Goal: Task Accomplishment & Management: Manage account settings

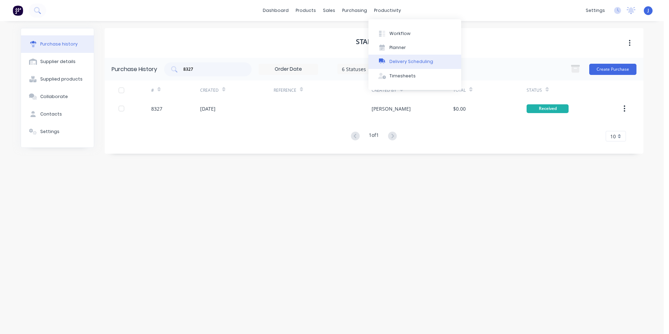
click at [397, 62] on div "Delivery Scheduling" at bounding box center [411, 61] width 44 height 6
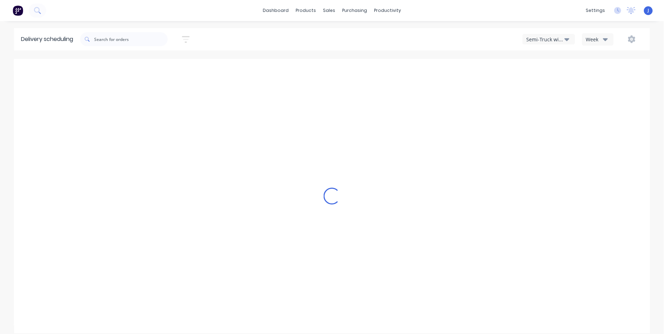
click at [538, 39] on div "Semi-Truck with Hiab" at bounding box center [545, 39] width 38 height 7
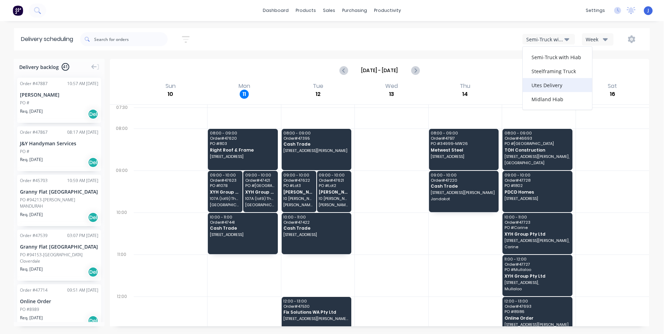
click at [535, 82] on div "Utes Delivery" at bounding box center [556, 85] width 69 height 14
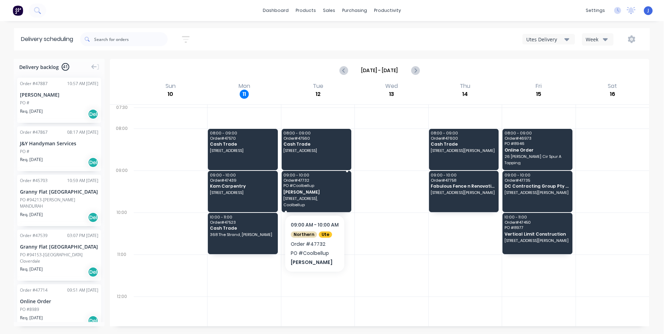
click at [307, 198] on span "Lot1, 17 Brindle st," at bounding box center [315, 198] width 65 height 4
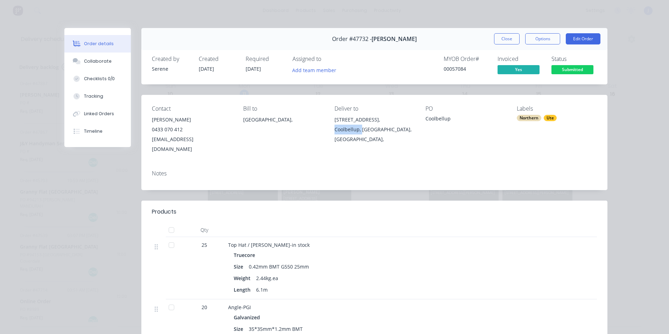
drag, startPoint x: 358, startPoint y: 136, endPoint x: 329, endPoint y: 131, distance: 29.7
click at [329, 131] on div "Contact Chris Gu 0433 070 412 account@speedframewa.com.au Bill to Australia, De…" at bounding box center [374, 130] width 466 height 70
click at [362, 151] on div "Contact Chris Gu 0433 070 412 account@speedframewa.com.au Bill to Australia, De…" at bounding box center [374, 130] width 466 height 70
drag, startPoint x: 356, startPoint y: 137, endPoint x: 328, endPoint y: 116, distance: 35.7
click at [328, 116] on div "Contact Chris Gu 0433 070 412 account@speedframewa.com.au Bill to Australia, De…" at bounding box center [374, 130] width 466 height 70
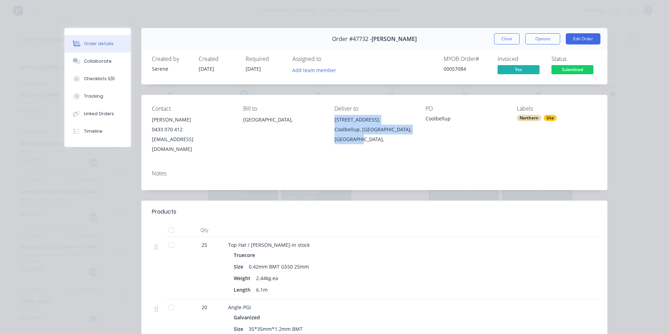
copy div "Lot1, 17 Brindle st, Coolbellup, Western Australia, Australia,"
click at [500, 40] on button "Close" at bounding box center [507, 38] width 26 height 11
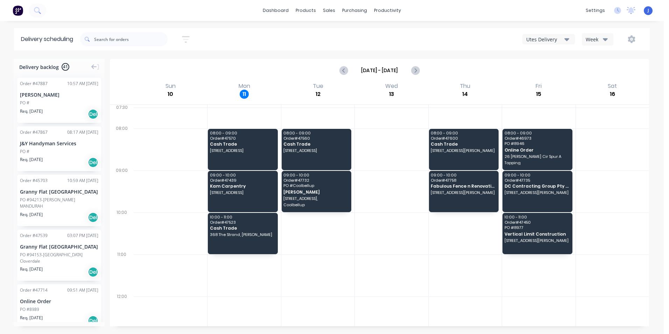
click at [468, 279] on div at bounding box center [464, 275] width 73 height 42
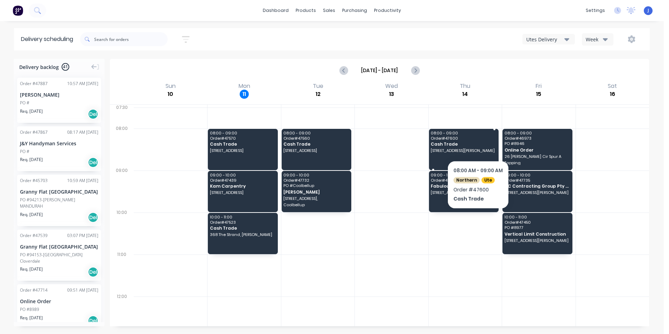
click at [478, 142] on span "Cash Trade" at bounding box center [462, 144] width 65 height 5
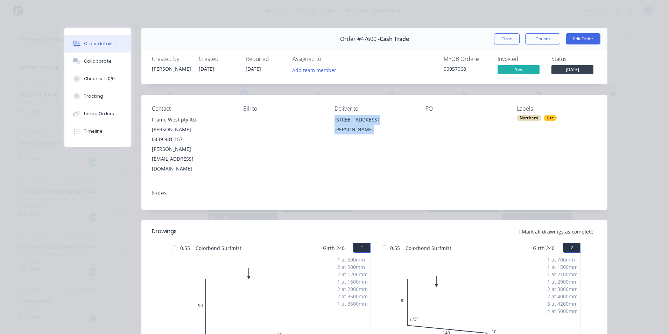
drag, startPoint x: 400, startPoint y: 121, endPoint x: 330, endPoint y: 118, distance: 70.0
click at [330, 118] on div "Contact Frame West pty ltd- Steve James 0439 981 157 steve@framewest.com.au Bil…" at bounding box center [374, 139] width 466 height 89
copy div "56 Elvire St, Midland WA 6056"
click at [502, 37] on button "Close" at bounding box center [507, 38] width 26 height 11
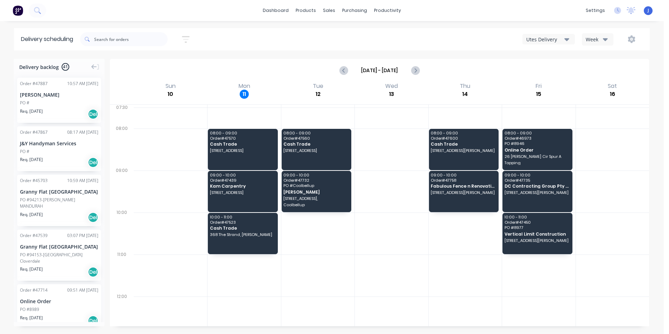
click at [207, 276] on div at bounding box center [243, 275] width 73 height 42
click at [356, 35] on div at bounding box center [351, 33] width 10 height 6
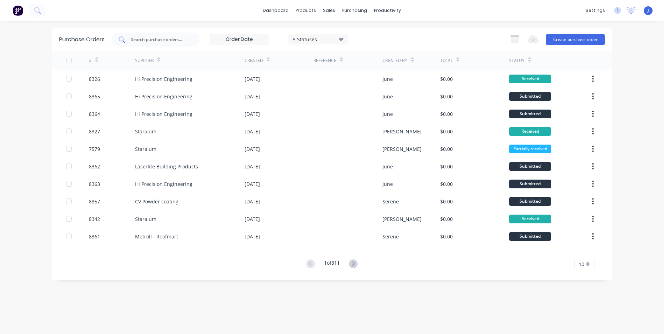
click at [158, 43] on div at bounding box center [155, 40] width 87 height 14
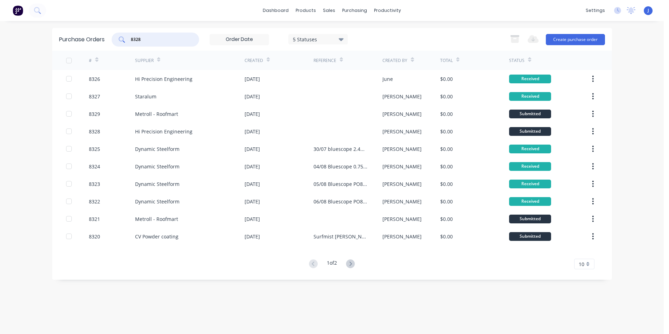
type input "8328"
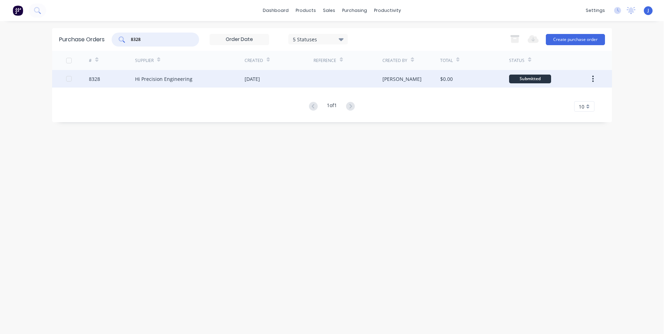
click at [175, 85] on div "Hi Precision Engineering" at bounding box center [189, 78] width 109 height 17
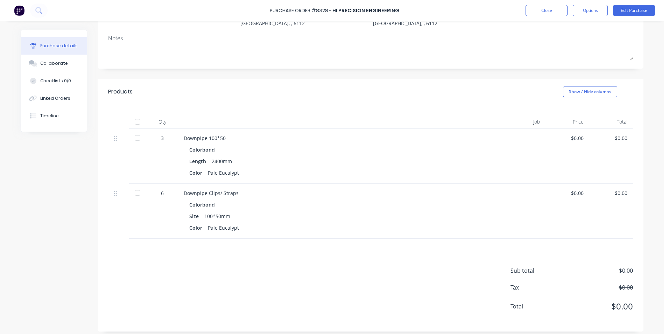
scroll to position [88, 0]
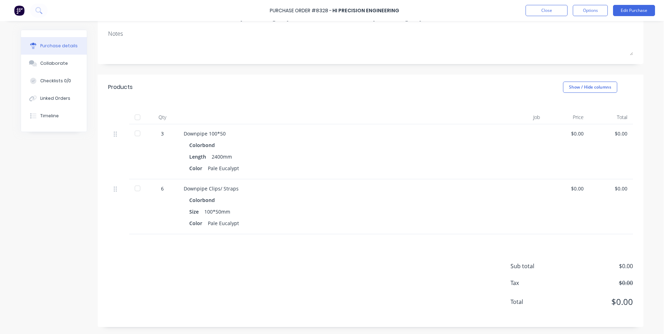
click at [133, 114] on div at bounding box center [137, 117] width 14 height 14
click at [55, 97] on div "Linked Orders" at bounding box center [55, 98] width 30 height 6
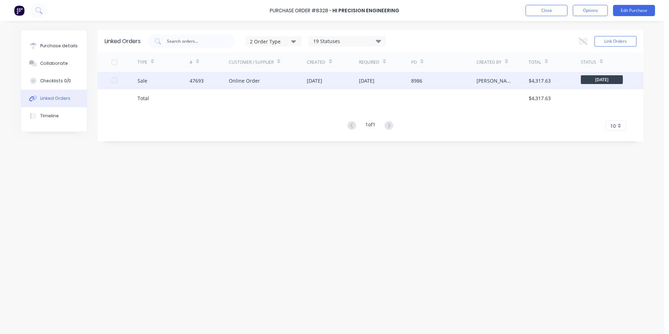
click at [288, 84] on div "Online Order" at bounding box center [268, 80] width 78 height 17
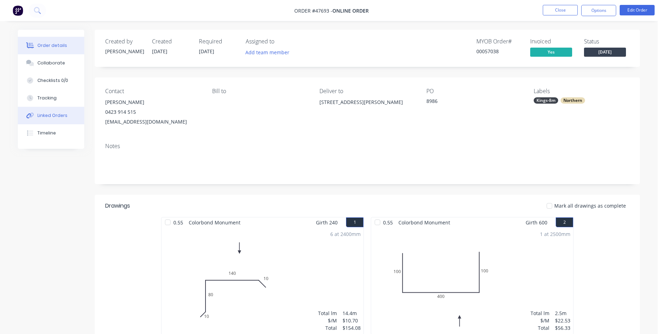
click at [40, 110] on button "Linked Orders" at bounding box center [51, 115] width 66 height 17
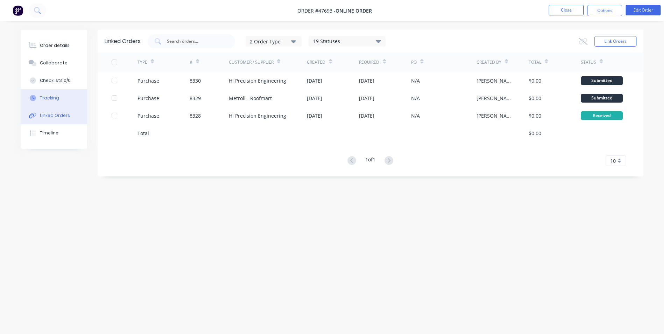
click at [52, 99] on div "Tracking" at bounding box center [49, 98] width 19 height 6
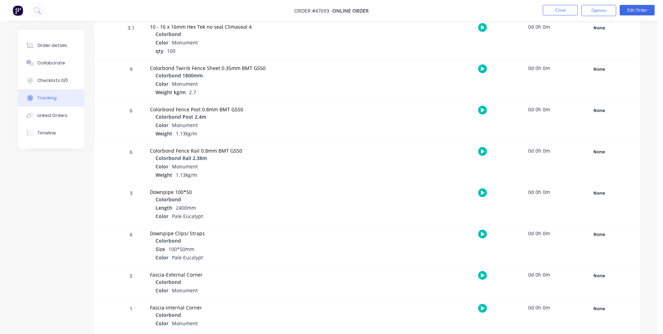
scroll to position [350, 0]
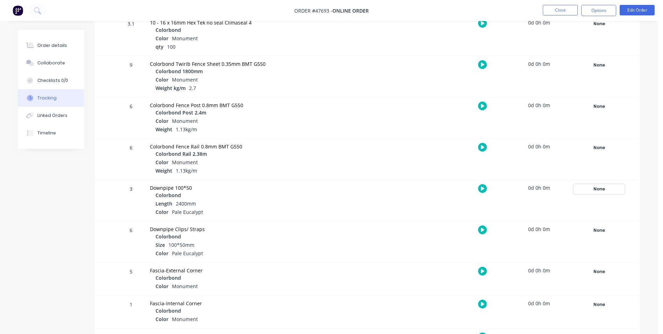
click at [616, 189] on div "None" at bounding box center [599, 188] width 50 height 9
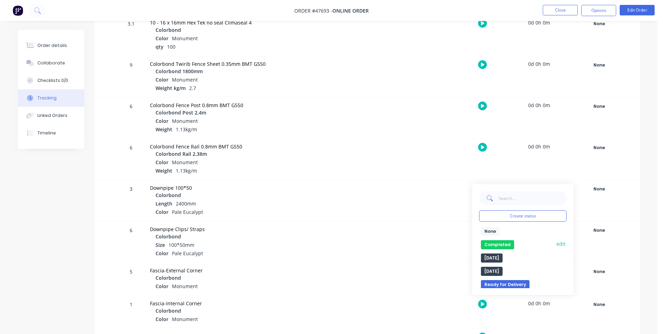
click at [499, 241] on button "Completed" at bounding box center [497, 244] width 33 height 9
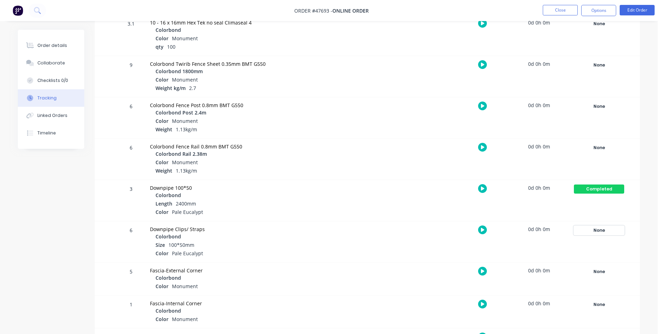
click at [605, 230] on div "None" at bounding box center [599, 230] width 50 height 9
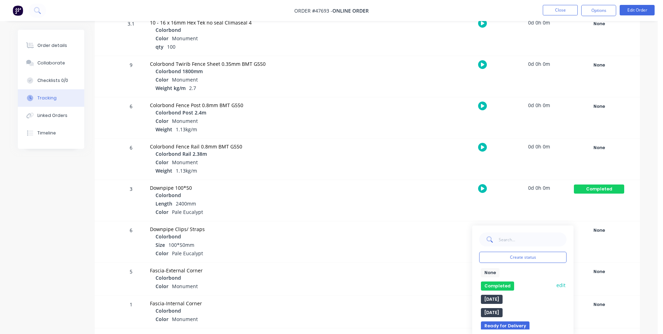
click at [494, 285] on button "Completed" at bounding box center [497, 285] width 33 height 9
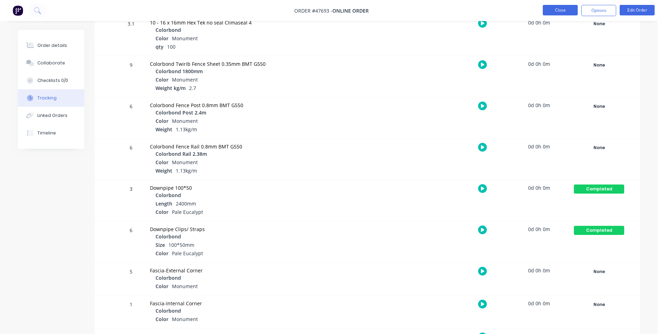
click at [563, 13] on button "Close" at bounding box center [560, 10] width 35 height 10
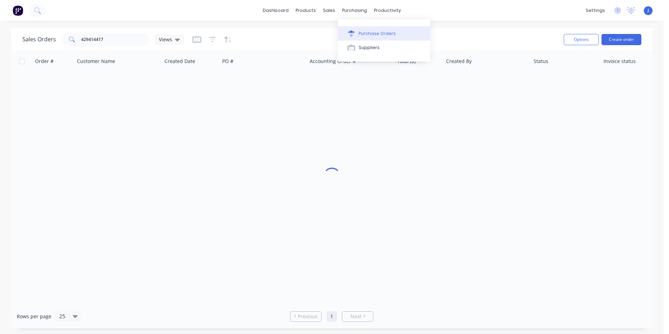
click at [356, 34] on div at bounding box center [351, 33] width 10 height 6
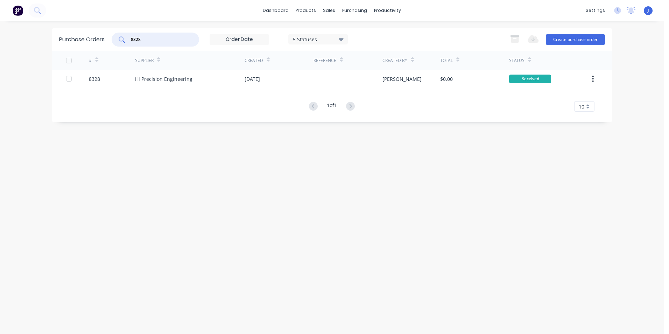
drag, startPoint x: 154, startPoint y: 41, endPoint x: 136, endPoint y: 43, distance: 18.1
click at [136, 43] on div "8328" at bounding box center [155, 40] width 87 height 14
type input "8330"
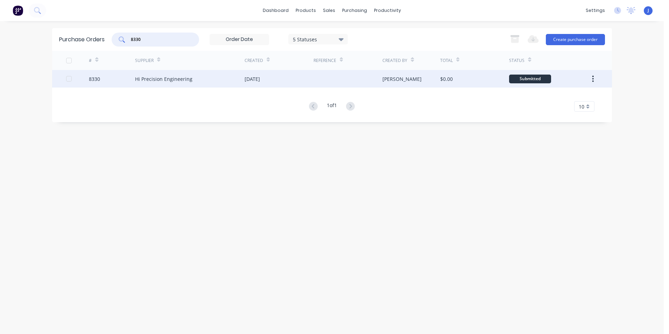
click at [167, 78] on div "Hi Precision Engineering" at bounding box center [163, 78] width 57 height 7
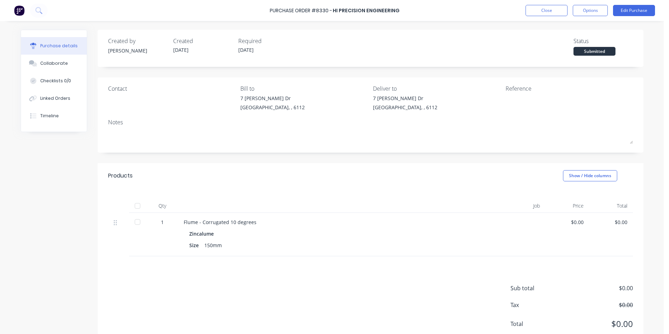
click at [134, 210] on div at bounding box center [137, 206] width 14 height 14
click at [63, 101] on div "Linked Orders" at bounding box center [55, 98] width 30 height 6
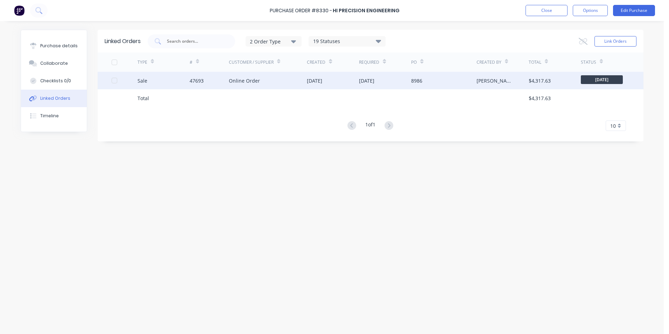
click at [167, 83] on div "Sale" at bounding box center [163, 80] width 52 height 17
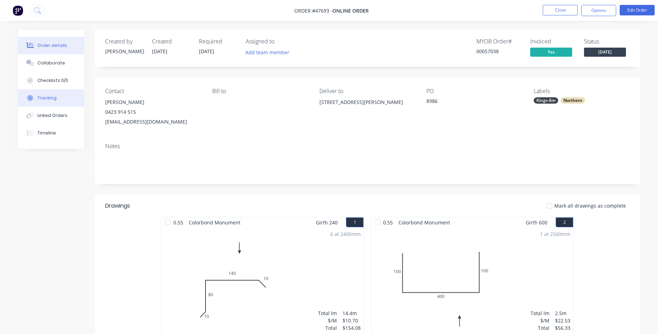
click at [73, 99] on button "Tracking" at bounding box center [51, 97] width 66 height 17
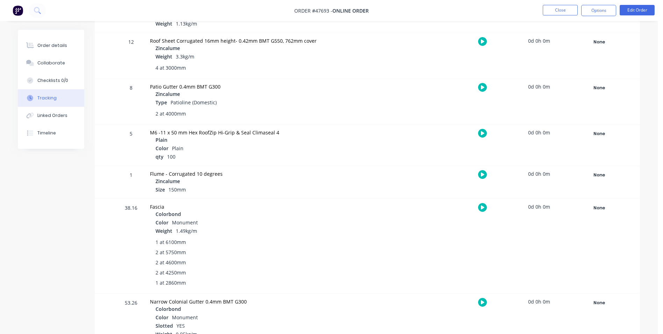
scroll to position [1154, 0]
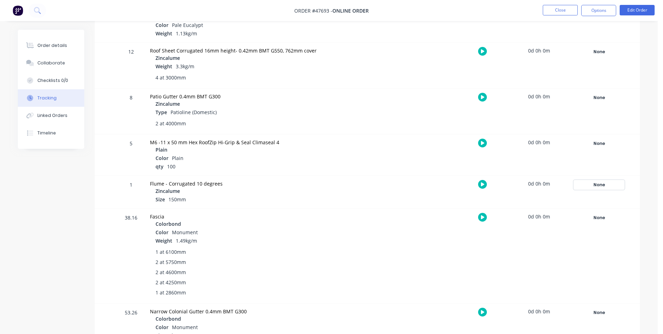
click at [592, 184] on div "None" at bounding box center [599, 184] width 50 height 9
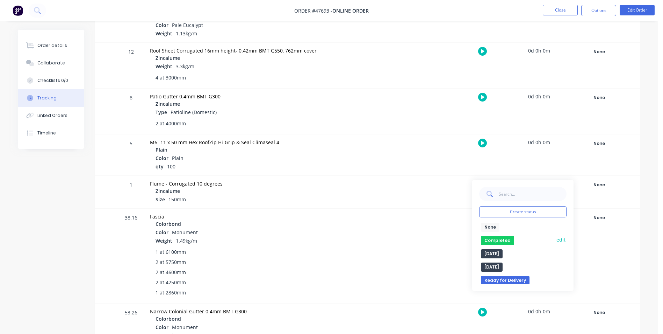
click at [500, 240] on button "Completed" at bounding box center [497, 240] width 33 height 9
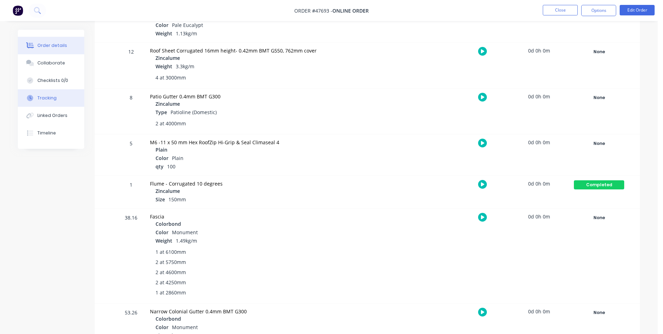
click at [44, 44] on div "Order details" at bounding box center [52, 45] width 30 height 6
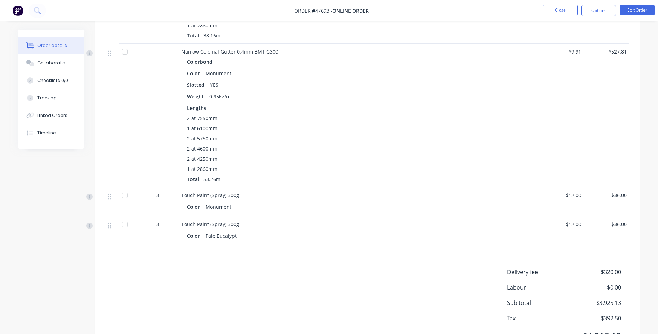
scroll to position [1855, 0]
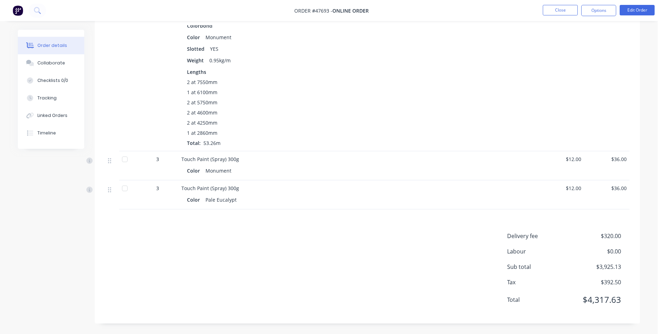
click at [298, 148] on div "Narrow Colonial Gutter 0.4mm BMT G300 Colorbond Color Monument Slotted YES Weig…" at bounding box center [336, 79] width 315 height 143
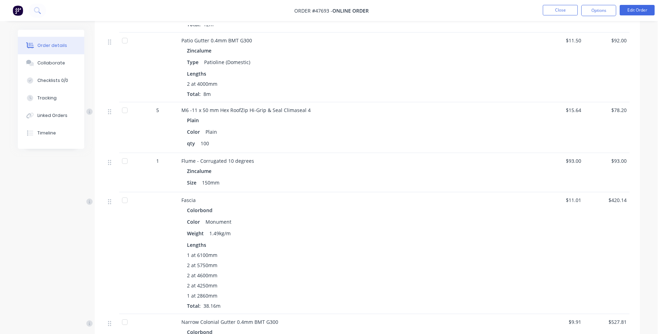
scroll to position [1470, 0]
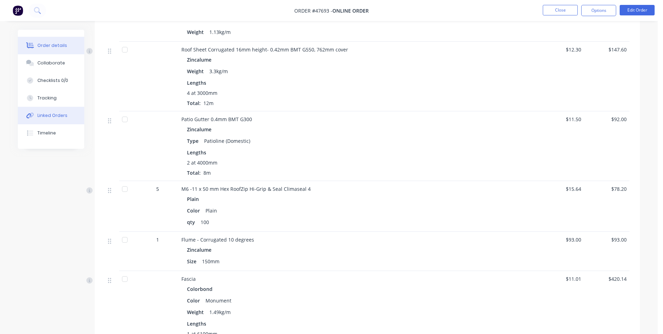
click at [55, 122] on button "Linked Orders" at bounding box center [51, 115] width 66 height 17
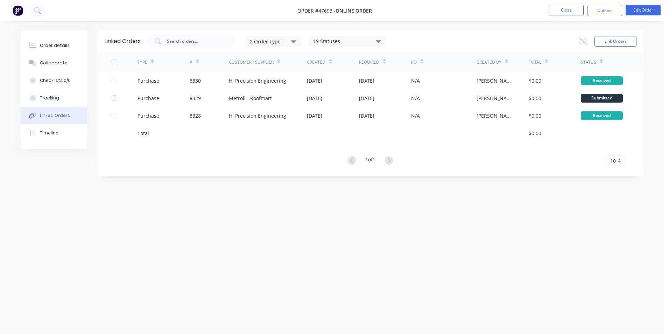
click at [548, 9] on ul "Close Options Edit Order" at bounding box center [604, 10] width 129 height 11
click at [552, 8] on button "Close" at bounding box center [565, 10] width 35 height 10
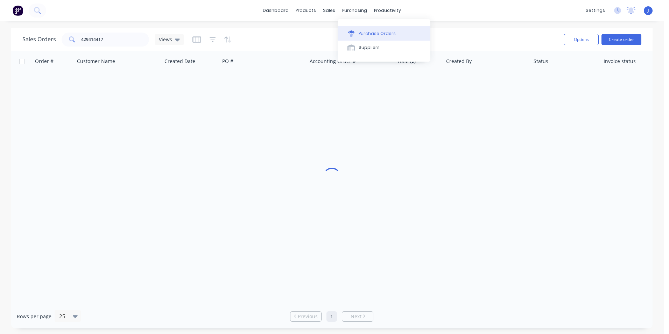
click at [349, 36] on icon at bounding box center [351, 33] width 6 height 6
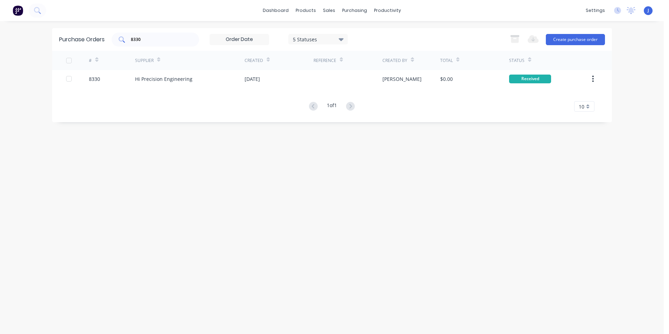
drag, startPoint x: 168, startPoint y: 33, endPoint x: 149, endPoint y: 40, distance: 20.3
click at [129, 42] on div "8330" at bounding box center [155, 40] width 87 height 14
drag, startPoint x: 150, startPoint y: 38, endPoint x: 126, endPoint y: 37, distance: 24.8
click at [126, 37] on div "8330" at bounding box center [155, 40] width 87 height 14
type input "8333"
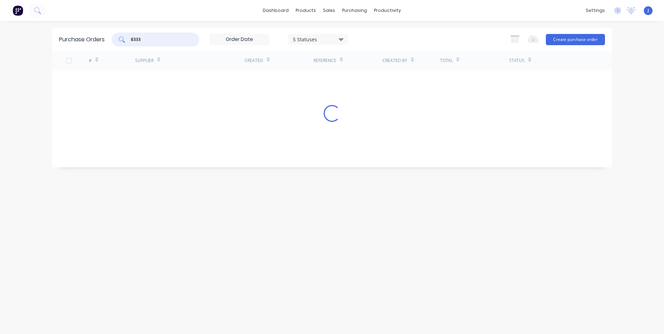
click at [172, 83] on div "# Supplier Created Reference Created By Total Status Loading..." at bounding box center [331, 104] width 559 height 106
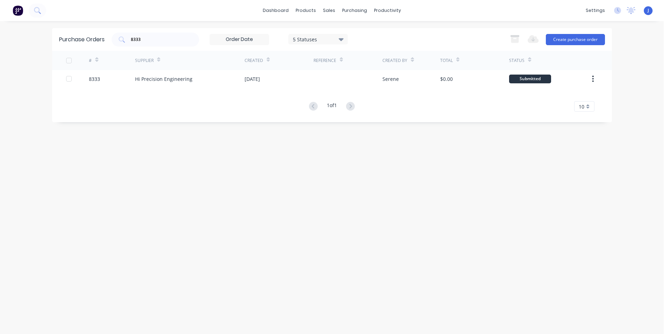
click at [177, 77] on div "Hi Precision Engineering" at bounding box center [163, 78] width 57 height 7
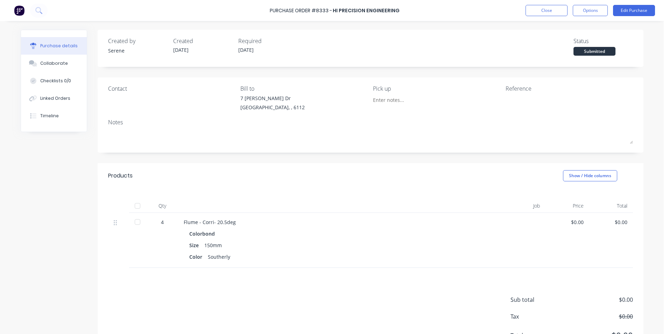
click at [137, 205] on div at bounding box center [137, 206] width 14 height 14
click at [64, 96] on div "Linked Orders" at bounding box center [55, 98] width 30 height 6
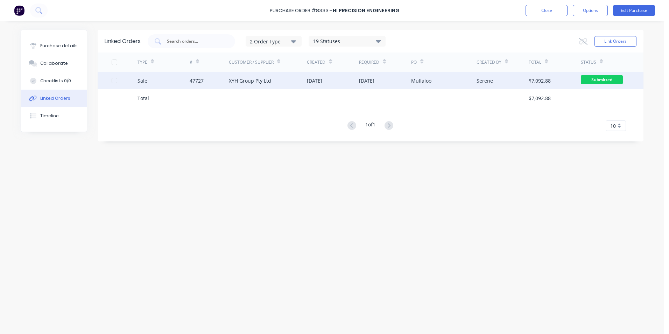
click at [192, 86] on div "47727" at bounding box center [209, 80] width 39 height 17
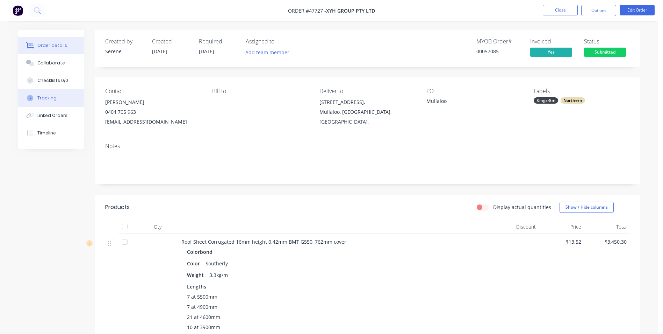
click at [54, 98] on div "Tracking" at bounding box center [46, 98] width 19 height 6
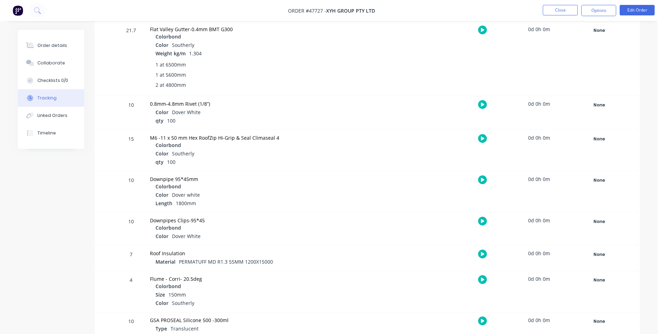
scroll to position [488, 0]
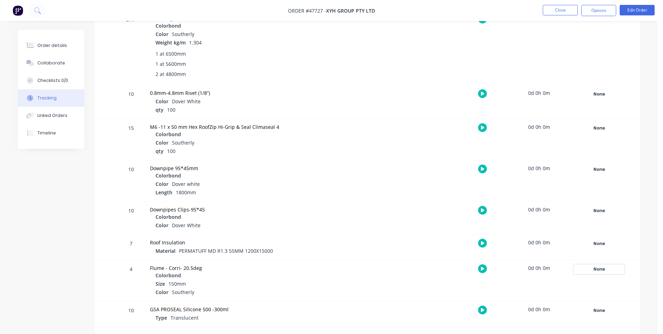
click at [601, 268] on div "None" at bounding box center [599, 268] width 50 height 9
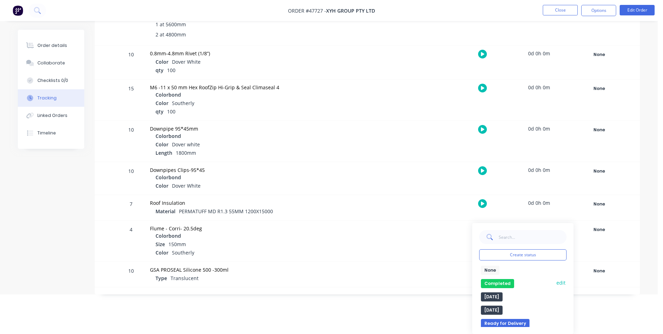
click at [503, 284] on button "Completed" at bounding box center [497, 283] width 33 height 9
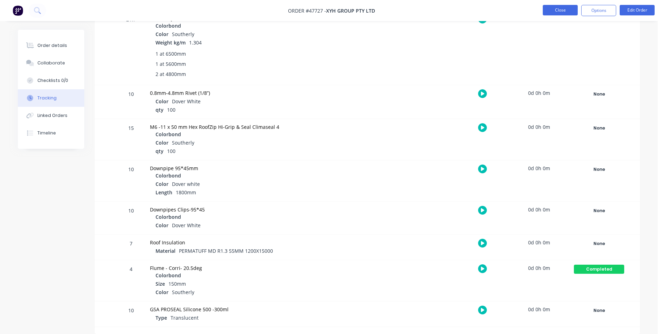
click at [568, 7] on button "Close" at bounding box center [560, 10] width 35 height 10
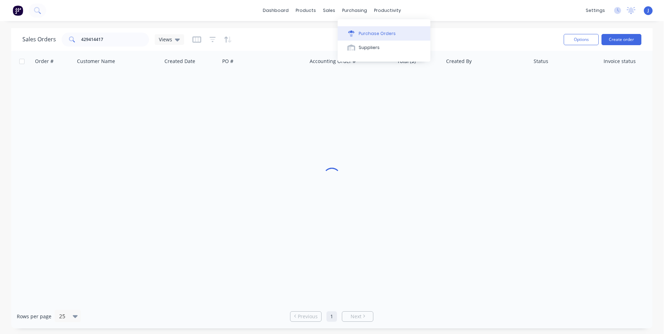
click at [362, 29] on button "Purchase Orders" at bounding box center [383, 33] width 93 height 14
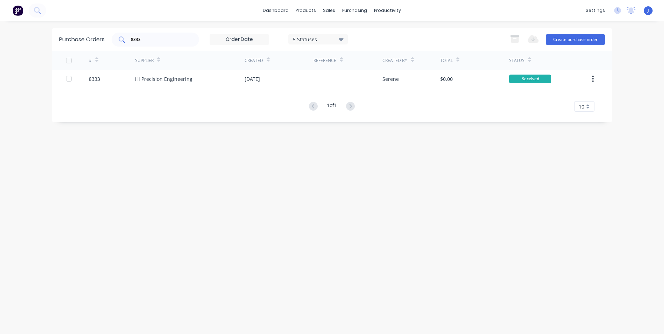
drag, startPoint x: 174, startPoint y: 34, endPoint x: 131, endPoint y: 35, distance: 43.0
click at [131, 35] on div "8333" at bounding box center [155, 40] width 87 height 14
drag, startPoint x: 143, startPoint y: 38, endPoint x: 126, endPoint y: 41, distance: 17.1
click at [126, 41] on div "83338334" at bounding box center [155, 40] width 87 height 14
type input "8334"
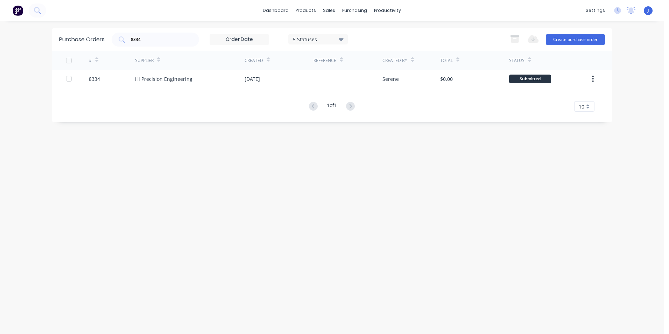
click at [214, 184] on div "Purchase Orders 8334 5 Statuses 5 Statuses Export to Excel (XLSX) Create purcha…" at bounding box center [331, 177] width 559 height 299
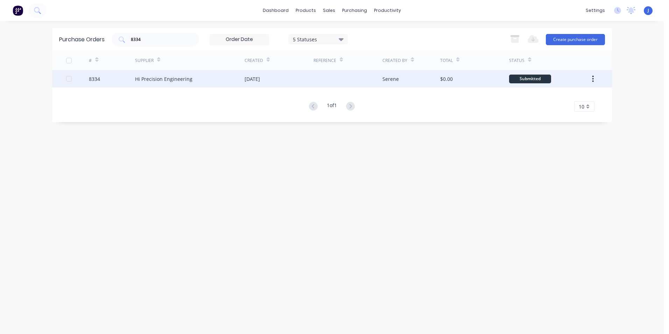
click at [241, 83] on div "Hi Precision Engineering" at bounding box center [189, 78] width 109 height 17
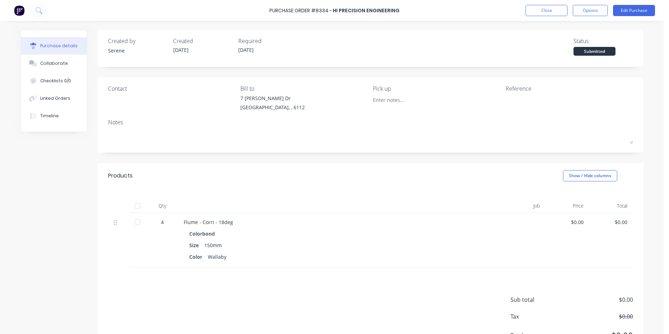
click at [133, 205] on div at bounding box center [137, 206] width 14 height 14
click at [48, 96] on div "Linked Orders" at bounding box center [55, 98] width 30 height 6
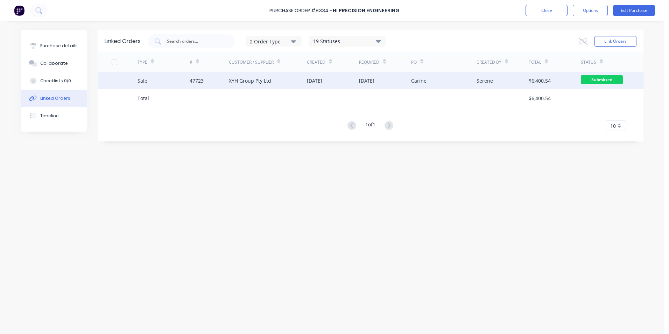
click at [288, 85] on div "XYH Group Pty Ltd" at bounding box center [268, 80] width 78 height 17
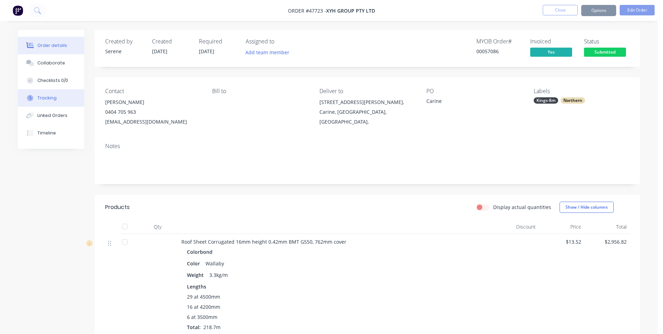
click at [44, 95] on div "Tracking" at bounding box center [46, 98] width 19 height 6
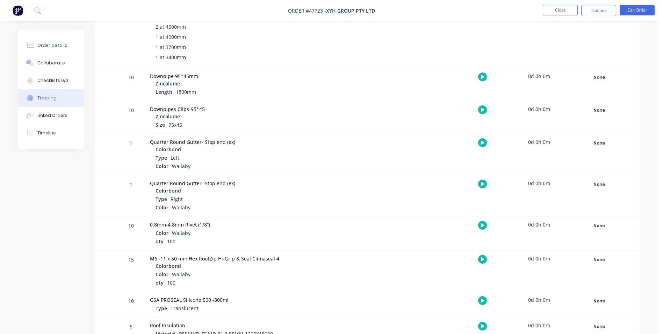
scroll to position [512, 0]
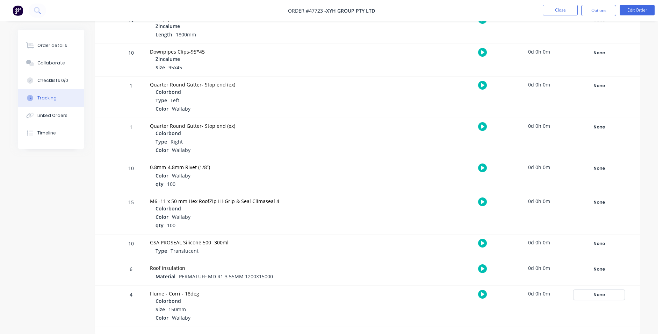
click at [609, 297] on div "None" at bounding box center [599, 294] width 50 height 9
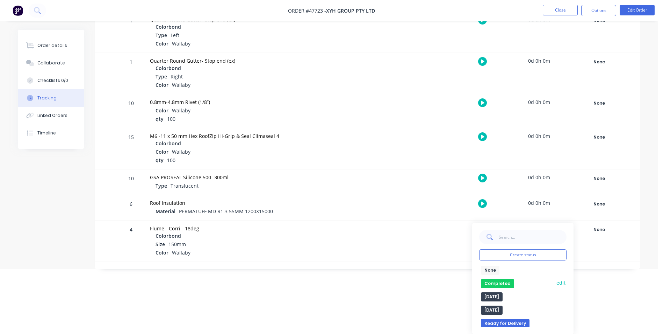
click at [504, 281] on button "Completed" at bounding box center [497, 283] width 33 height 9
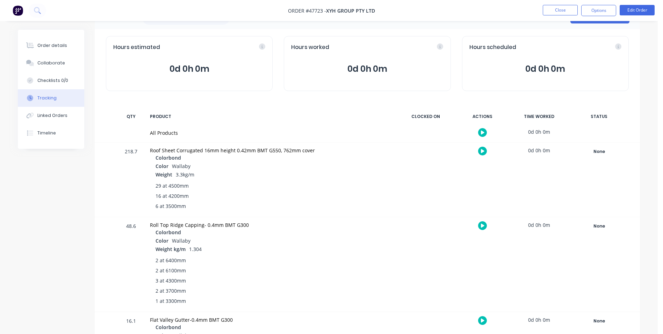
scroll to position [0, 0]
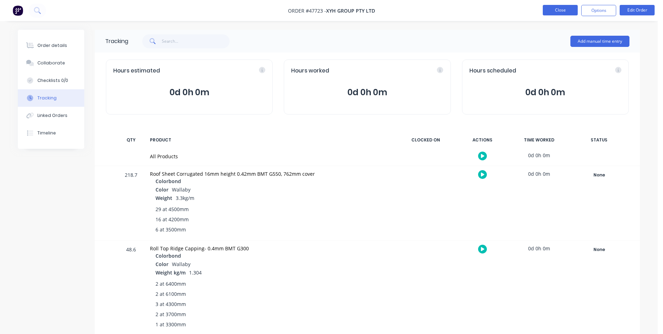
click at [570, 5] on button "Close" at bounding box center [560, 10] width 35 height 10
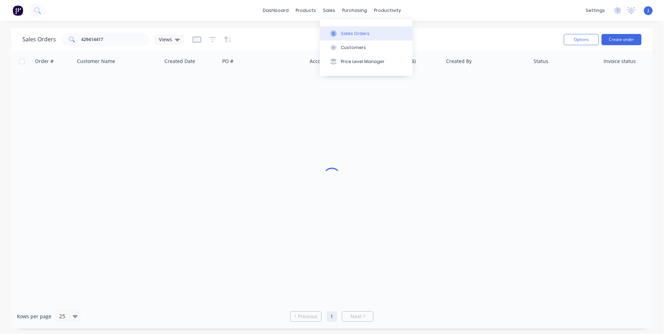
drag, startPoint x: 331, startPoint y: 29, endPoint x: 327, endPoint y: 31, distance: 3.9
click at [331, 29] on button "Sales Orders" at bounding box center [366, 33] width 93 height 14
click at [133, 41] on input "429414417" at bounding box center [115, 40] width 68 height 14
drag, startPoint x: 133, startPoint y: 41, endPoint x: 66, endPoint y: 44, distance: 66.5
click at [66, 44] on div "429414417" at bounding box center [105, 40] width 87 height 14
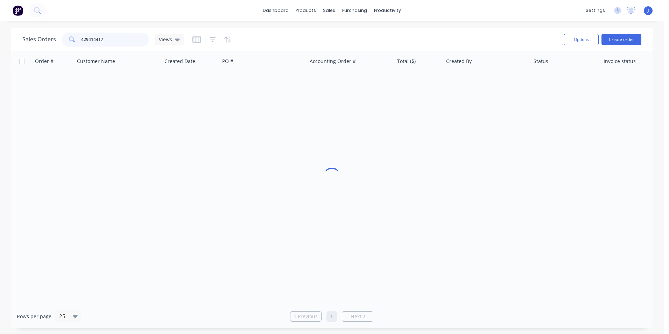
paste input "Jedmondson12@outlook.com"
type input "Jedmondson12@outlook.com"
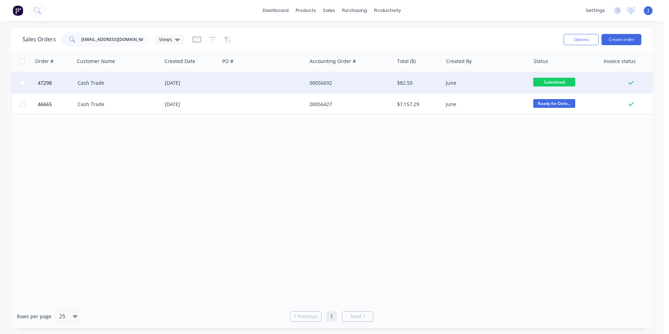
click at [234, 78] on div at bounding box center [263, 82] width 87 height 21
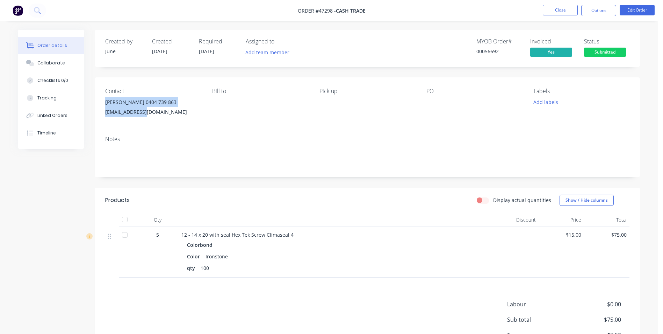
drag, startPoint x: 174, startPoint y: 117, endPoint x: 102, endPoint y: 102, distance: 73.4
click at [102, 102] on div "Contact Josh 0404 739 863 Jedmondson12@outlook.com Bill to Pick up PO Labels Ad…" at bounding box center [367, 103] width 545 height 53
copy div "Josh 0404 739 863 Jedmondson12@outlook.com"
click at [355, 209] on header "Products Display actual quantities Show / Hide columns" at bounding box center [367, 199] width 545 height 25
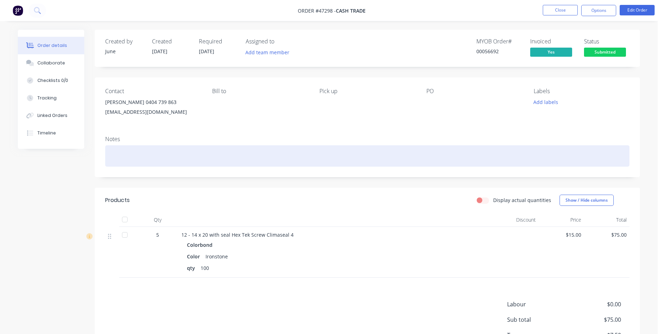
click at [199, 147] on div at bounding box center [367, 155] width 524 height 21
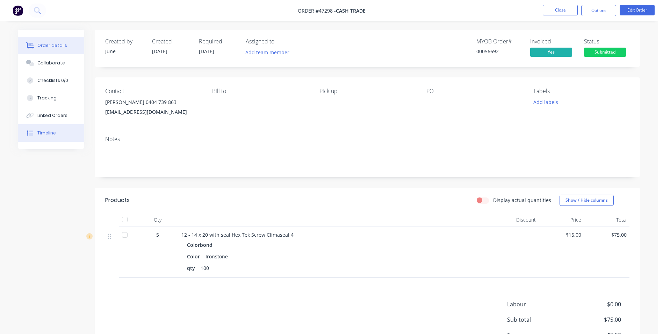
click at [49, 131] on div "Timeline" at bounding box center [46, 133] width 19 height 6
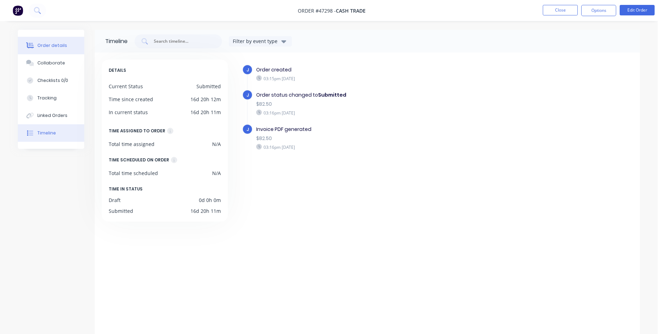
click at [57, 43] on div "Order details" at bounding box center [52, 45] width 30 height 6
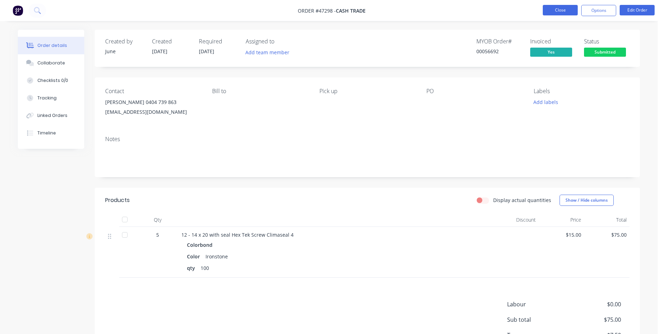
click at [571, 13] on button "Close" at bounding box center [560, 10] width 35 height 10
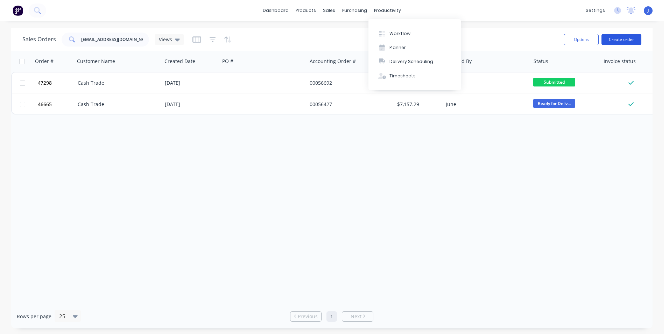
click at [625, 40] on button "Create order" at bounding box center [621, 39] width 40 height 11
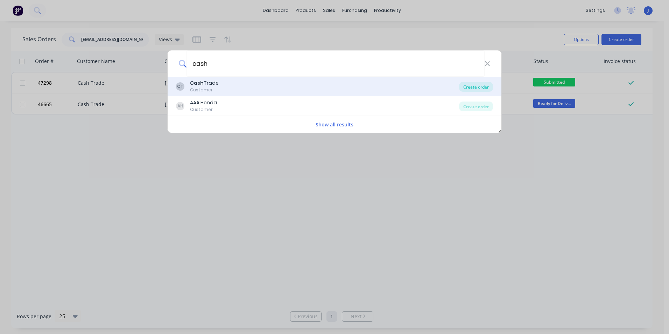
type input "cash"
click at [466, 89] on div "Create order" at bounding box center [476, 87] width 34 height 10
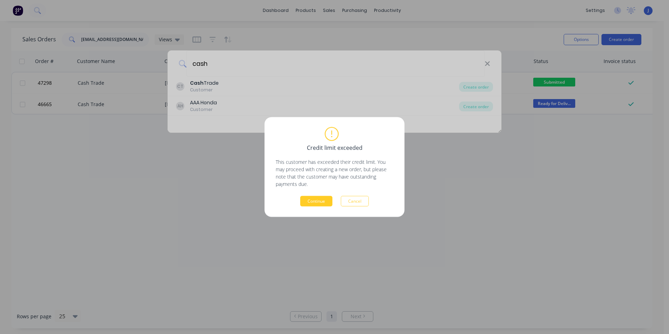
click at [320, 200] on button "Continue" at bounding box center [316, 201] width 32 height 10
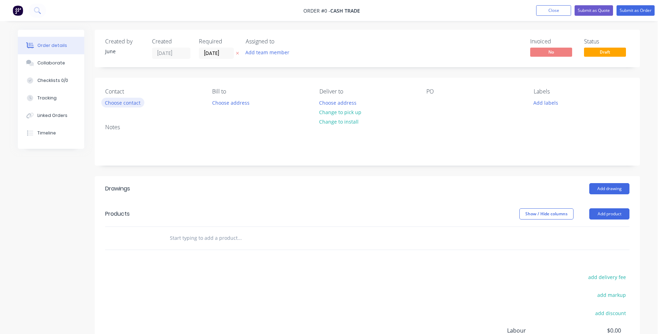
click at [127, 99] on button "Choose contact" at bounding box center [122, 102] width 43 height 9
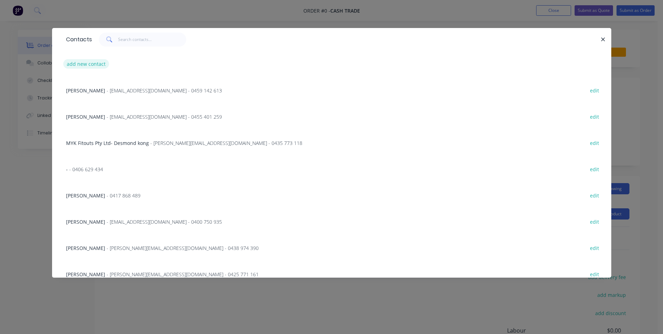
click at [96, 67] on button "add new contact" at bounding box center [86, 63] width 46 height 9
select select "AU"
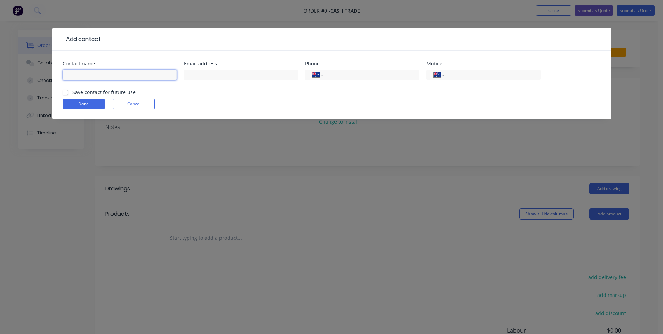
click at [94, 74] on input "text" at bounding box center [120, 75] width 114 height 10
paste input "Josh 0404 739 863 Jedmondson12@outlook.com"
drag, startPoint x: 73, startPoint y: 75, endPoint x: 103, endPoint y: 72, distance: 29.8
click at [103, 72] on input "Josh 0404 739 863 Jedmondson12@outlook.com" at bounding box center [120, 75] width 114 height 10
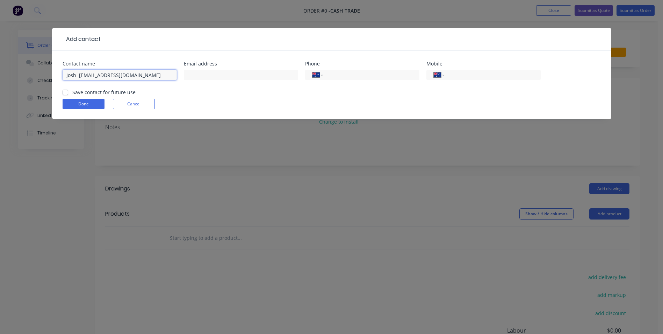
scroll to position [0, 0]
type input "Josh Jedmondson12@outlook.com"
click at [510, 73] on input "tel" at bounding box center [491, 75] width 84 height 8
paste input "0404 739 863"
type input "0404 739 863"
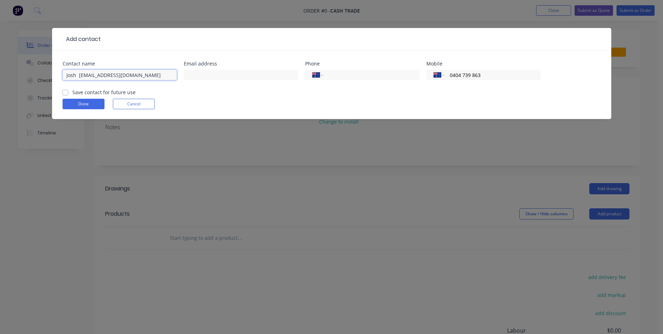
drag, startPoint x: 157, startPoint y: 78, endPoint x: 79, endPoint y: 75, distance: 77.7
click at [79, 75] on input "Josh Jedmondson12@outlook.com" at bounding box center [120, 75] width 114 height 10
type input "Josh"
click at [219, 73] on input "text" at bounding box center [241, 75] width 114 height 10
paste input "Jedmondson12@outlook.com"
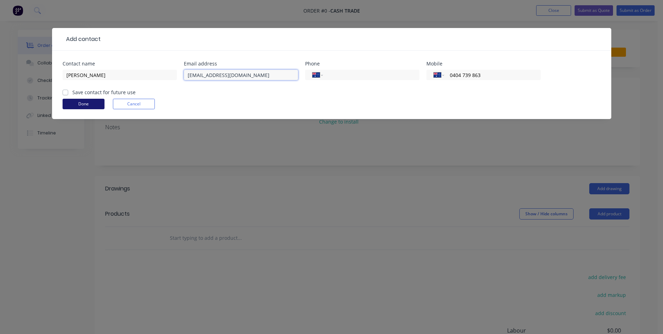
type input "Jedmondson12@outlook.com"
click at [74, 106] on button "Done" at bounding box center [84, 104] width 42 height 10
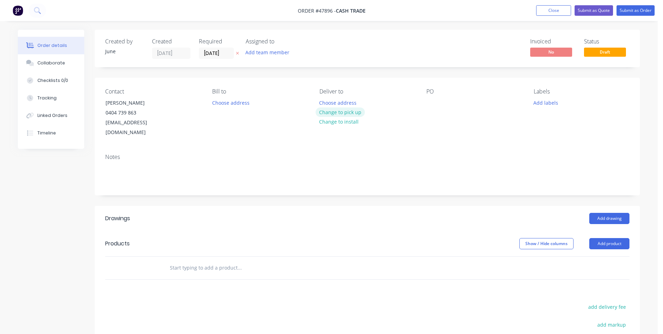
click at [335, 112] on button "Change to pick up" at bounding box center [341, 111] width 50 height 9
click at [606, 238] on button "Add product" at bounding box center [610, 243] width 40 height 11
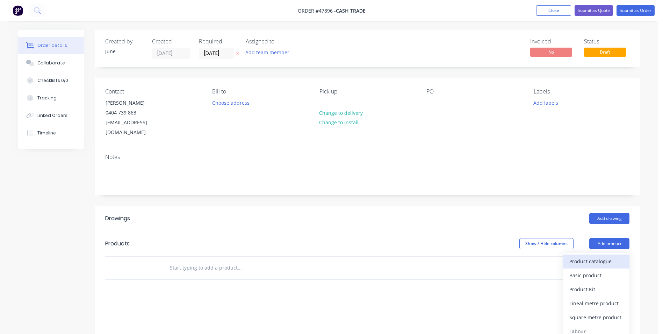
click at [604, 256] on div "Product catalogue" at bounding box center [597, 261] width 54 height 10
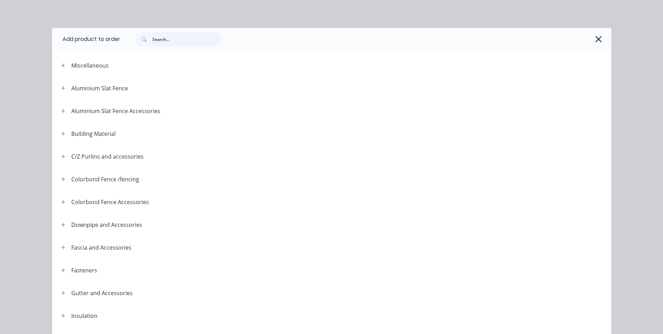
click at [188, 38] on input "text" at bounding box center [186, 39] width 69 height 14
type input "roof"
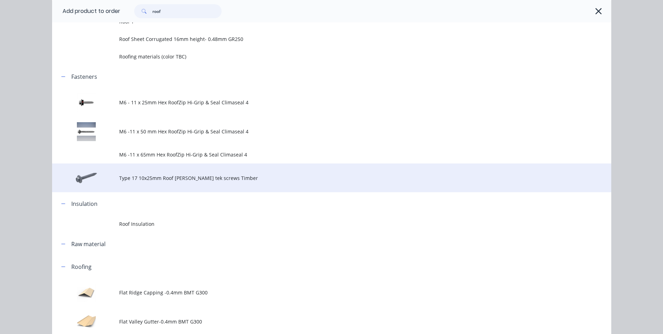
scroll to position [140, 0]
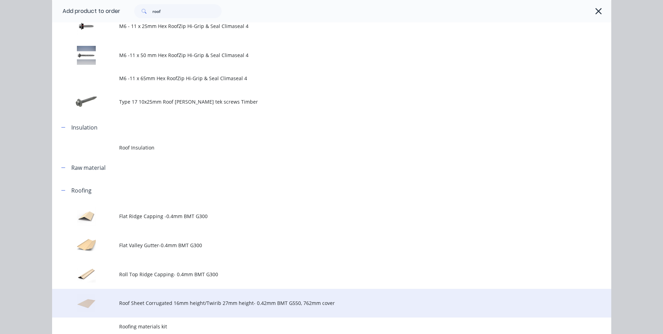
click at [185, 302] on span "Roof Sheet Corrugated 16mm height/Twirib 27mm height- 0.42mm BMT G550, 762mm co…" at bounding box center [316, 302] width 394 height 7
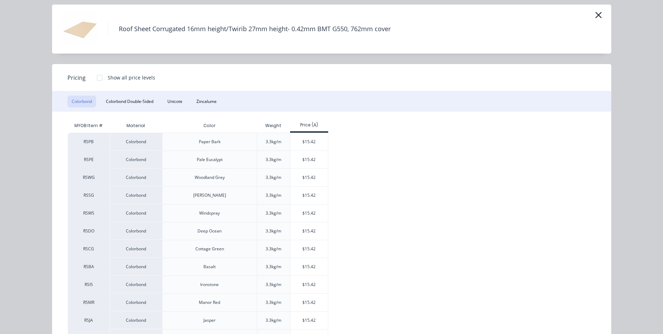
scroll to position [35, 0]
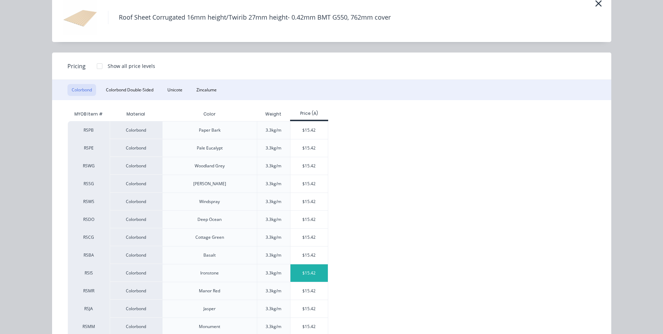
click at [296, 270] on div "$15.42" at bounding box center [309, 272] width 37 height 17
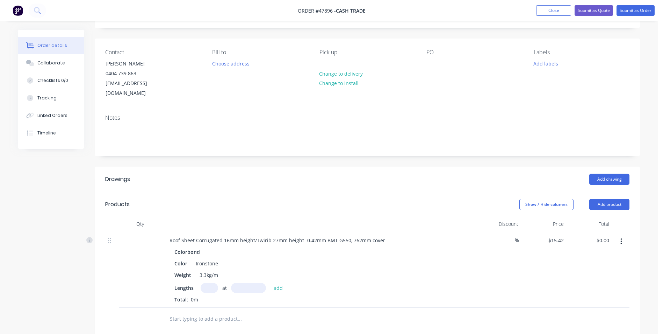
scroll to position [105, 0]
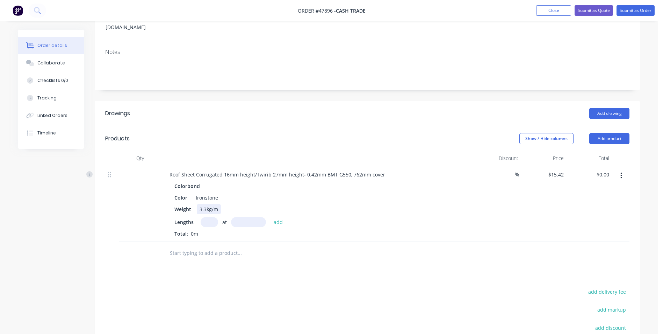
click at [213, 204] on div "3.3kg/m" at bounding box center [209, 209] width 24 height 10
drag, startPoint x: 212, startPoint y: 206, endPoint x: 211, endPoint y: 211, distance: 4.9
click at [212, 207] on div "Colorbond Color Ironstone Weight 3.3kg/m Lengths at add Total: 0m" at bounding box center [318, 209] width 309 height 56
click at [211, 217] on input "text" at bounding box center [209, 222] width 17 height 10
type input "16"
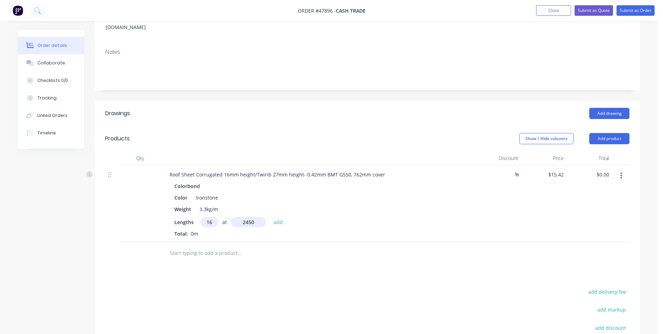
type input "2450"
click at [270, 217] on button "add" at bounding box center [278, 221] width 16 height 9
type input "$604.46"
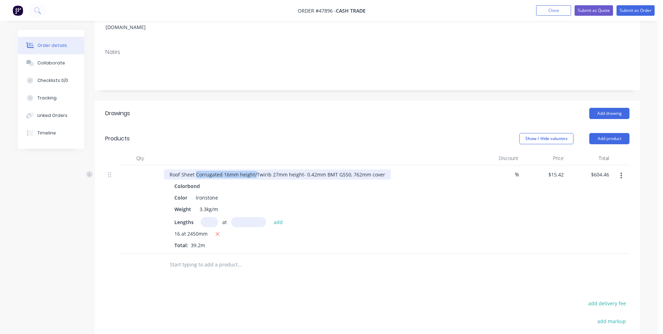
drag, startPoint x: 255, startPoint y: 165, endPoint x: 196, endPoint y: 168, distance: 59.1
click at [196, 169] on div "Roof Sheet Corrugated 16mm height/Twirib 27mm height- 0.42mm BMT G550, 762mm co…" at bounding box center [277, 174] width 227 height 10
click at [405, 231] on div "16 at 2450mm Total: 39.2m" at bounding box center [318, 239] width 288 height 19
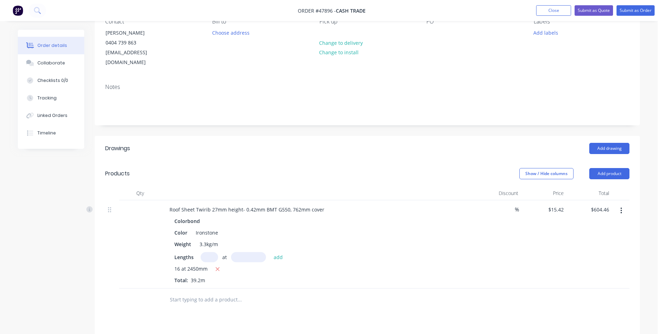
scroll to position [0, 0]
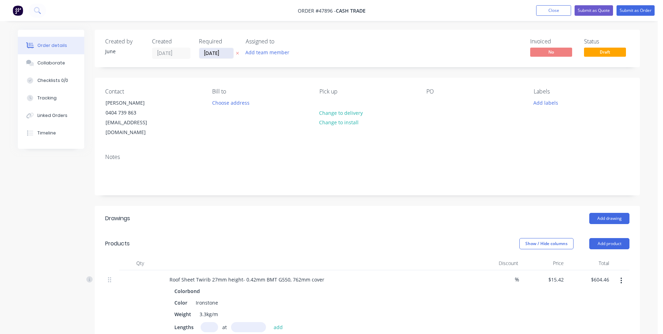
click at [227, 56] on input "[DATE]" at bounding box center [216, 53] width 34 height 10
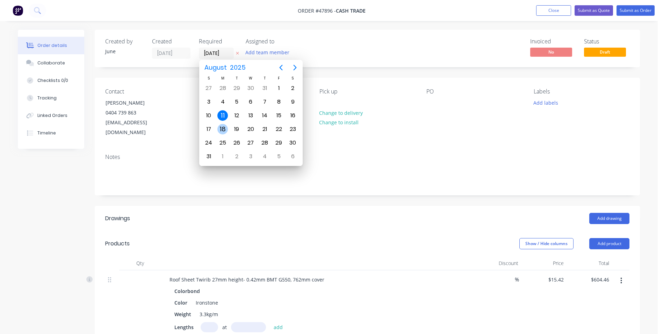
click at [226, 123] on div "18" at bounding box center [223, 128] width 14 height 13
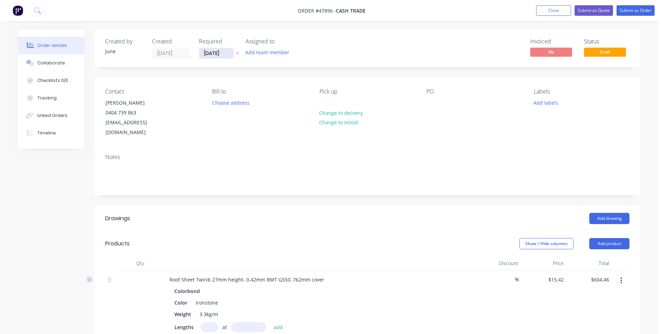
click at [217, 52] on input "18/08/25" at bounding box center [216, 53] width 34 height 10
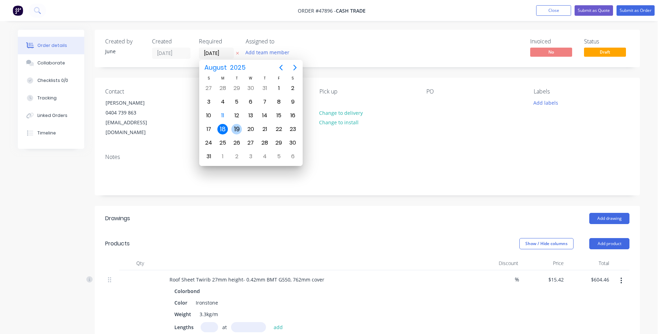
click at [240, 127] on div "19" at bounding box center [236, 129] width 10 height 10
type input "19/08/25"
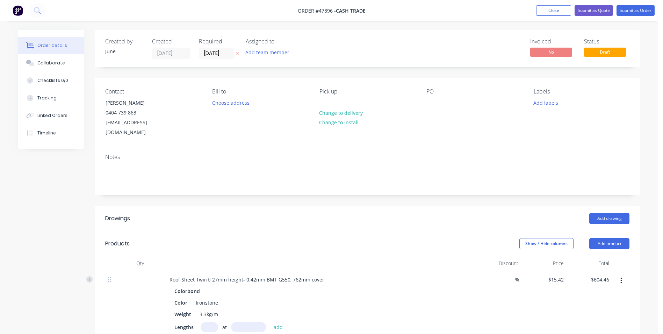
click at [349, 76] on div "Created by June Created 11/08/25 Required 19/08/25 Assigned to Add team member …" at bounding box center [367, 282] width 545 height 504
click at [605, 14] on button "Submit as Quote" at bounding box center [594, 10] width 38 height 10
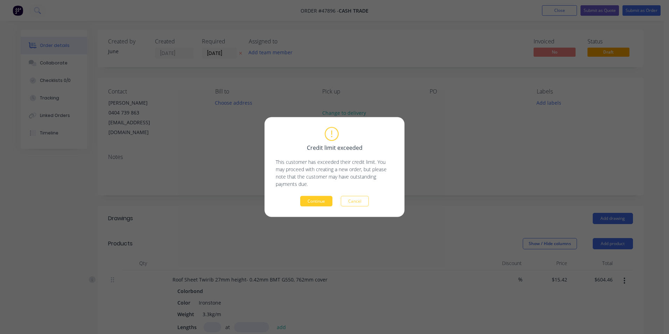
click at [312, 201] on button "Continue" at bounding box center [316, 201] width 32 height 10
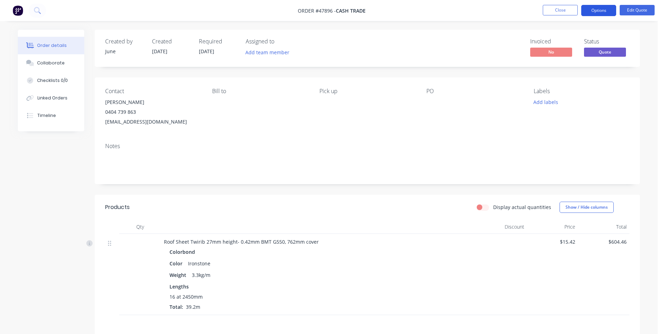
click at [603, 14] on button "Options" at bounding box center [598, 10] width 35 height 11
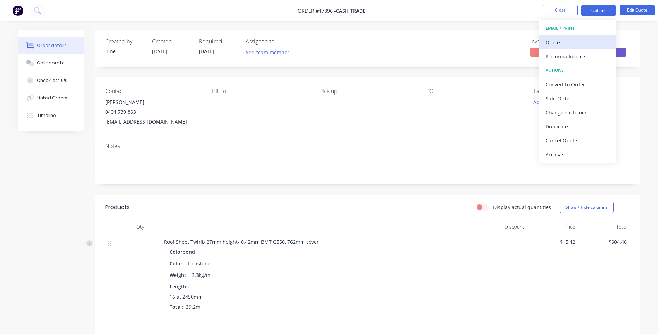
click at [584, 40] on div "Quote" at bounding box center [578, 42] width 64 height 10
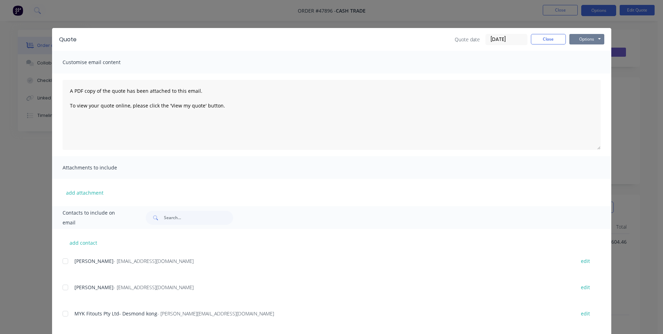
click at [584, 38] on button "Options" at bounding box center [587, 39] width 35 height 10
click at [583, 72] on button "Email" at bounding box center [592, 75] width 45 height 12
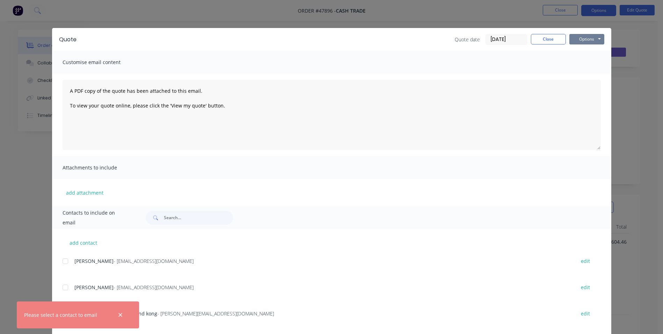
click at [580, 41] on button "Options" at bounding box center [587, 39] width 35 height 10
click at [579, 62] on button "Print" at bounding box center [592, 63] width 45 height 12
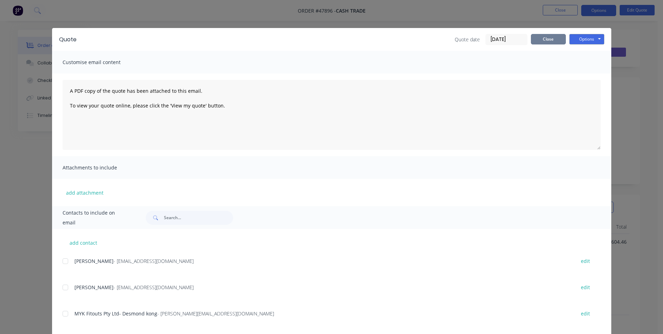
click at [544, 41] on button "Close" at bounding box center [548, 39] width 35 height 10
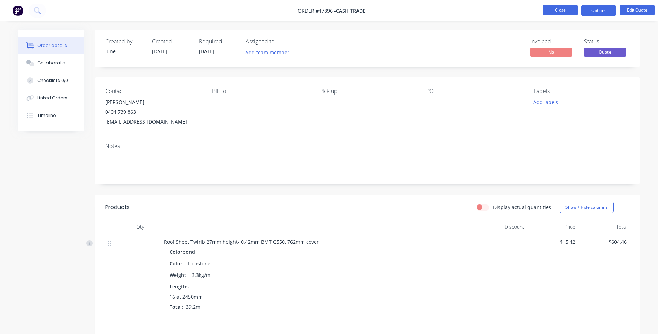
click at [552, 11] on button "Close" at bounding box center [560, 10] width 35 height 10
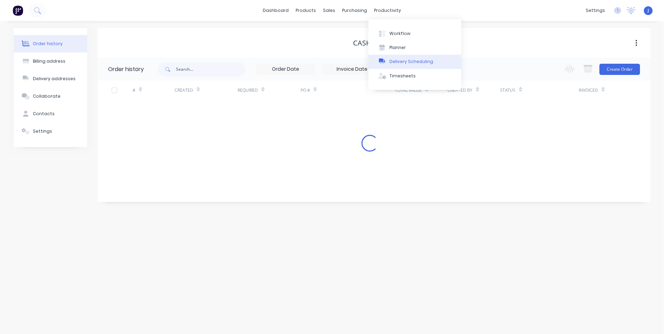
click at [397, 65] on div "Delivery Scheduling" at bounding box center [411, 61] width 44 height 6
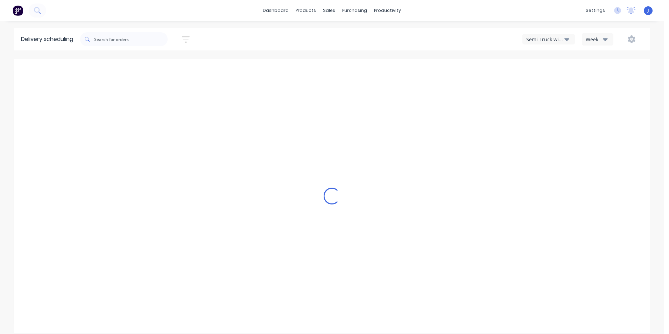
click at [557, 38] on div "Semi-Truck with Hiab" at bounding box center [545, 39] width 38 height 7
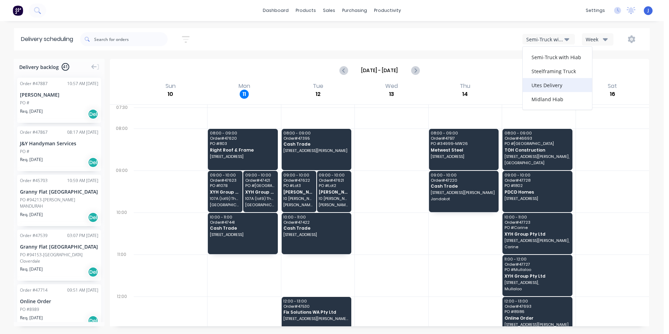
click at [553, 84] on div "Utes Delivery" at bounding box center [556, 85] width 69 height 14
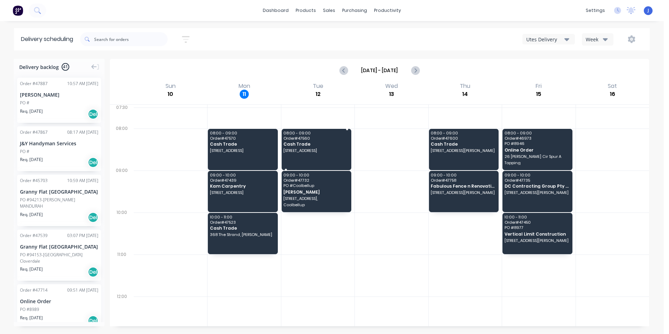
click at [330, 142] on span "Cash Trade" at bounding box center [315, 144] width 65 height 5
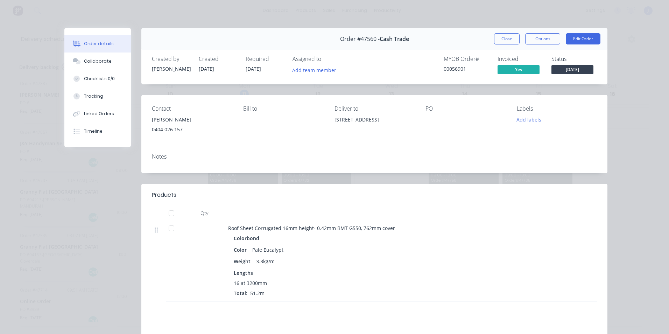
drag, startPoint x: 344, startPoint y: 129, endPoint x: 331, endPoint y: 116, distance: 18.8
click at [331, 116] on div "Contact Peter Connolly 0404 026 157 Bill to Deliver to 8 Cosgrove Ct, Seville G…" at bounding box center [374, 121] width 466 height 53
copy div "8 Cosgrove Ct, Seville Grove WA 6112"
drag, startPoint x: 443, startPoint y: 149, endPoint x: 477, endPoint y: 31, distance: 122.6
click at [446, 141] on div "Contact Peter Connolly 0404 026 157 Bill to Deliver to 8 Cosgrove Ct, Seville G…" at bounding box center [374, 134] width 466 height 78
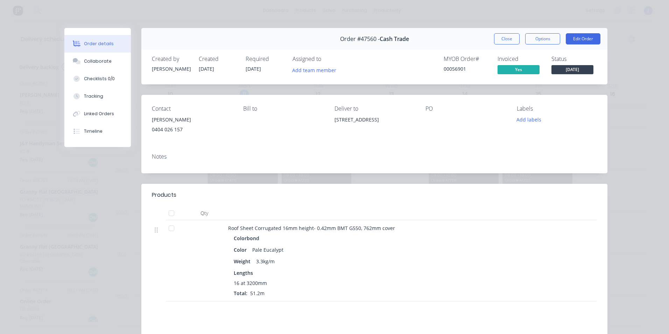
click at [505, 31] on div "Order #47560 - Cash Trade Close Options Edit Order" at bounding box center [374, 39] width 466 height 22
click at [505, 36] on button "Close" at bounding box center [507, 38] width 26 height 11
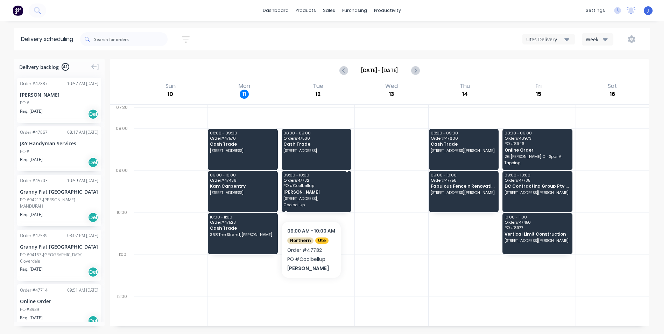
click at [311, 199] on span "Lot1, 17 Brindle st," at bounding box center [315, 198] width 65 height 4
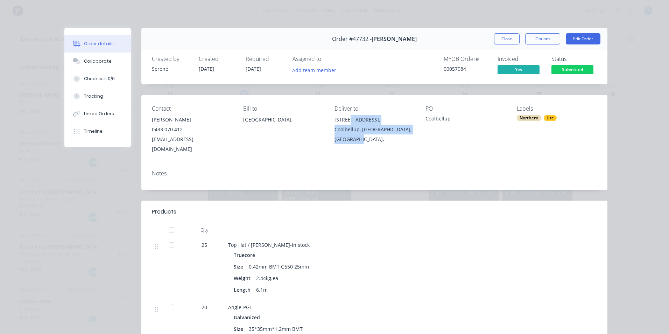
drag, startPoint x: 355, startPoint y: 140, endPoint x: 344, endPoint y: 117, distance: 25.2
click at [344, 117] on div "Lot1, 17 Brindle st, Coolbellup, Western Australia, Australia," at bounding box center [374, 129] width 80 height 29
copy div "17 Brindle st, Coolbellup, Western Australia, Australia,"
click at [503, 40] on button "Close" at bounding box center [507, 38] width 26 height 11
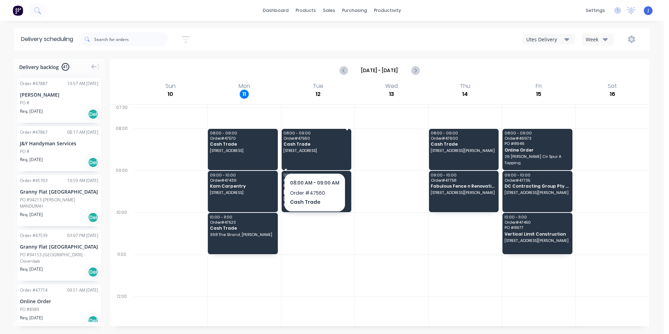
click at [318, 138] on span "Order # 47560" at bounding box center [315, 138] width 65 height 4
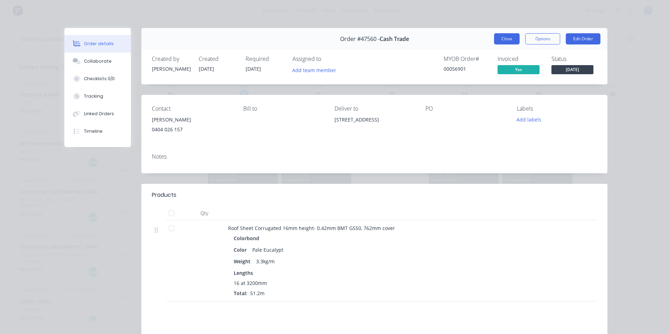
click at [508, 43] on button "Close" at bounding box center [507, 38] width 26 height 11
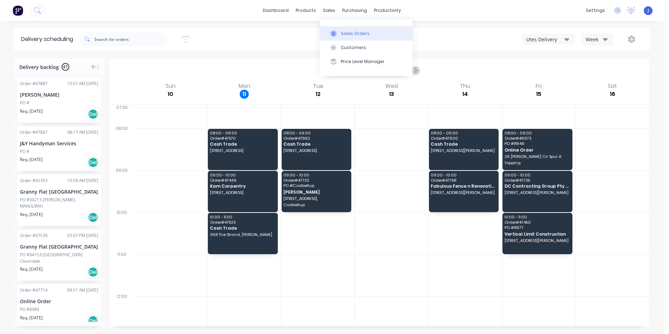
click at [334, 35] on icon at bounding box center [333, 33] width 2 height 4
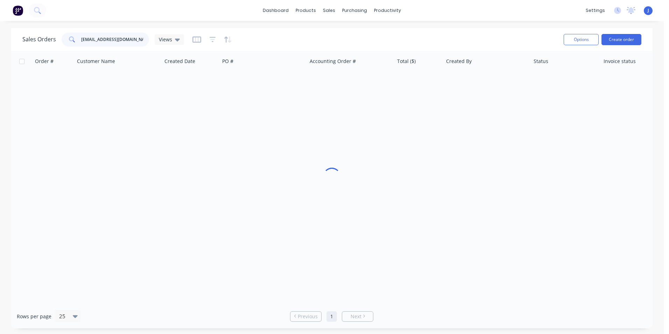
click at [128, 37] on input "Jedmondson12@outlook.com" at bounding box center [115, 40] width 68 height 14
drag, startPoint x: 144, startPoint y: 40, endPoint x: 25, endPoint y: 40, distance: 118.5
click at [25, 40] on div "Sales Orders Jedmondson12@outlook.com Views" at bounding box center [103, 40] width 162 height 14
type input "47462"
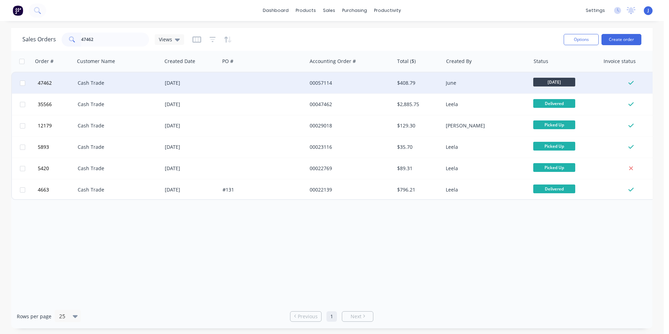
click at [109, 83] on div "Cash Trade" at bounding box center [117, 82] width 78 height 7
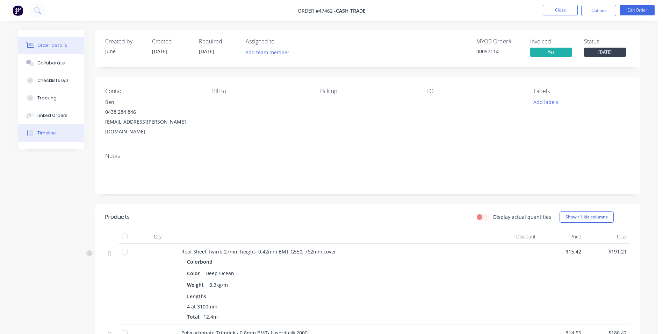
click at [64, 136] on button "Timeline" at bounding box center [51, 132] width 66 height 17
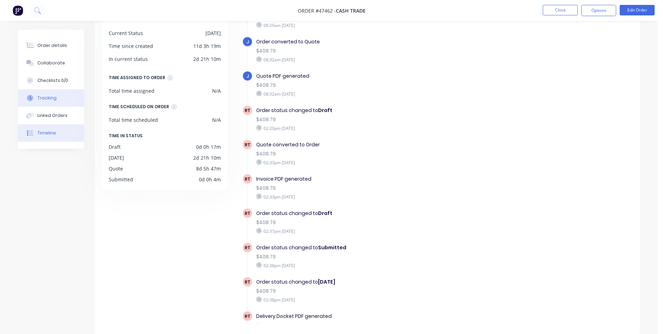
click at [76, 97] on button "Tracking" at bounding box center [51, 97] width 66 height 17
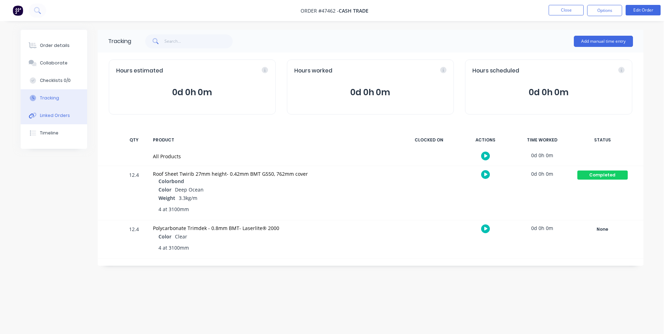
click at [57, 116] on div "Linked Orders" at bounding box center [55, 115] width 30 height 6
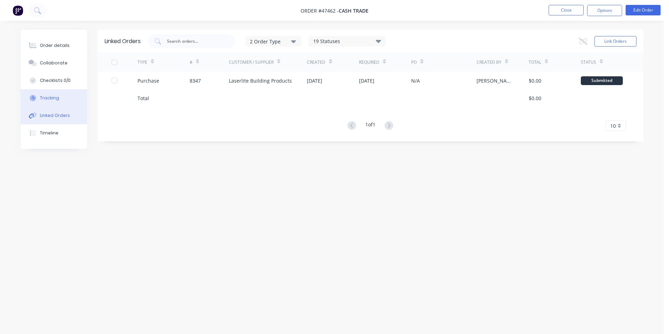
click at [59, 101] on button "Tracking" at bounding box center [54, 97] width 66 height 17
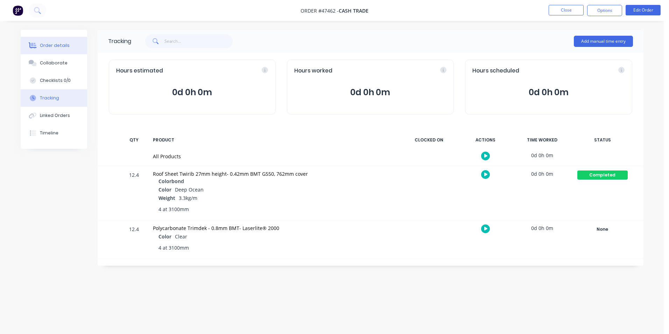
click at [65, 48] on div "Order details" at bounding box center [55, 45] width 30 height 6
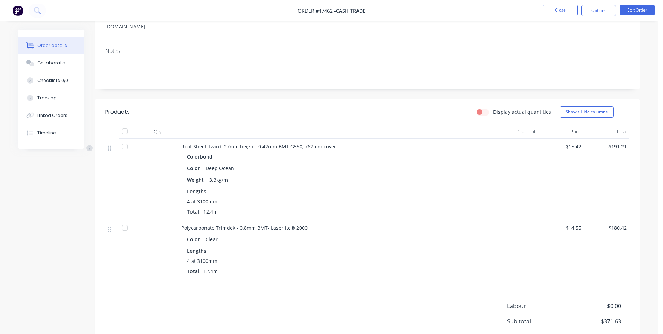
scroll to position [150, 0]
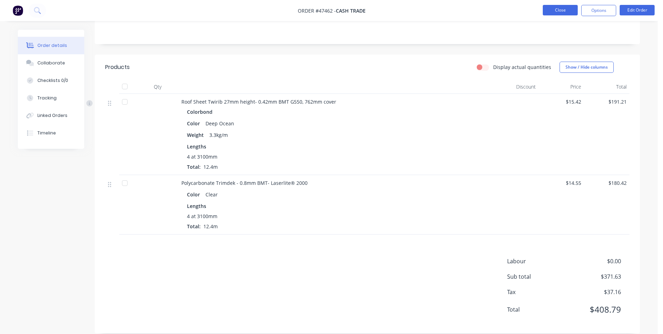
click at [561, 11] on button "Close" at bounding box center [560, 10] width 35 height 10
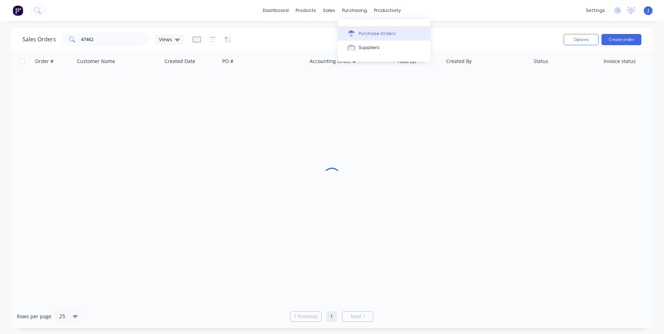
click at [356, 40] on button "Purchase Orders" at bounding box center [383, 33] width 93 height 14
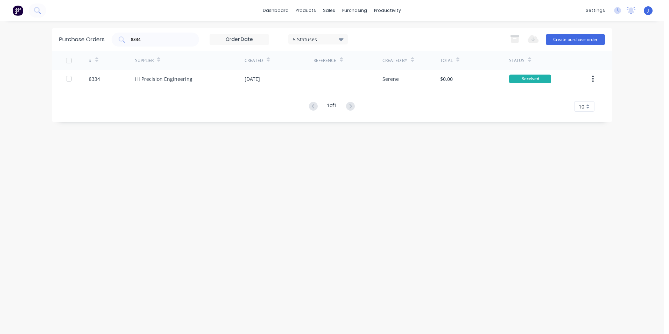
drag, startPoint x: 175, startPoint y: 41, endPoint x: 93, endPoint y: 40, distance: 82.5
click at [93, 40] on div "Purchase Orders 8334 5 Statuses 5 Statuses Export to Excel (XLSX) Create purcha…" at bounding box center [331, 39] width 559 height 23
click at [350, 31] on icon at bounding box center [351, 31] width 6 height 2
type input "8321"
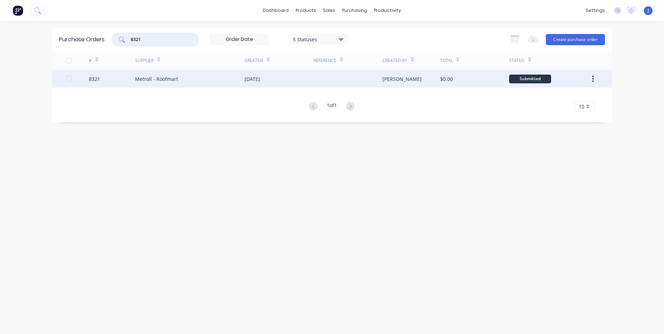
click at [175, 77] on div "Metroll - Roofmart" at bounding box center [156, 78] width 43 height 7
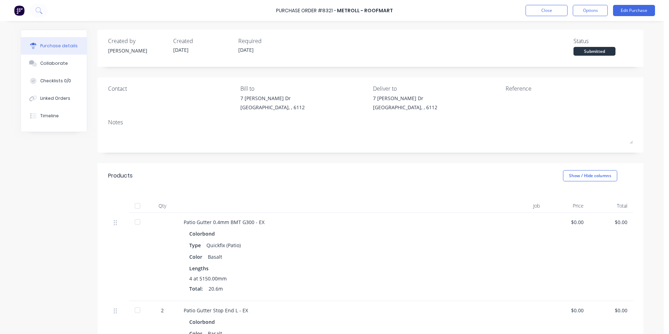
click at [136, 210] on div at bounding box center [137, 206] width 14 height 14
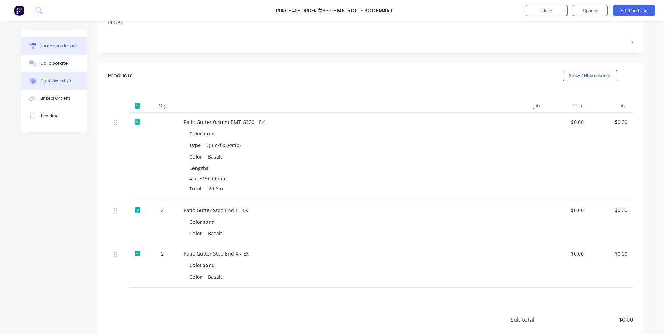
scroll to position [35, 0]
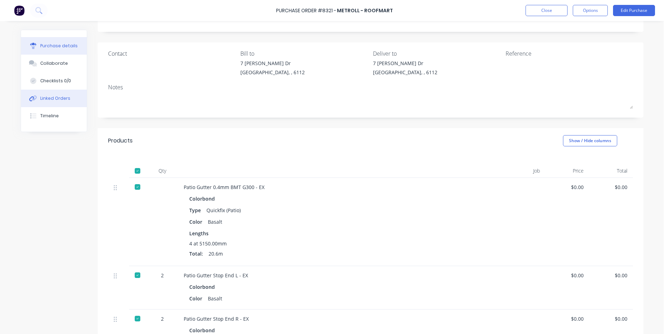
click at [45, 99] on div "Linked Orders" at bounding box center [55, 98] width 30 height 6
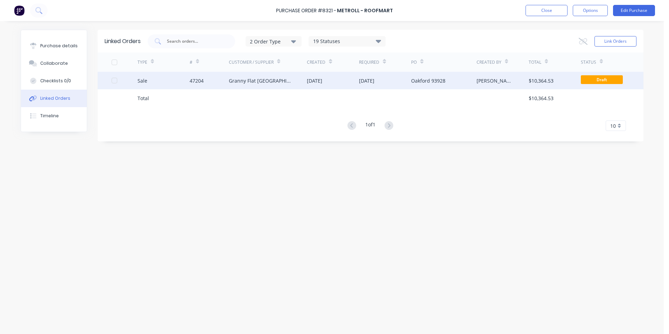
click at [237, 88] on div "Granny Flat [GEOGRAPHIC_DATA]" at bounding box center [268, 80] width 78 height 17
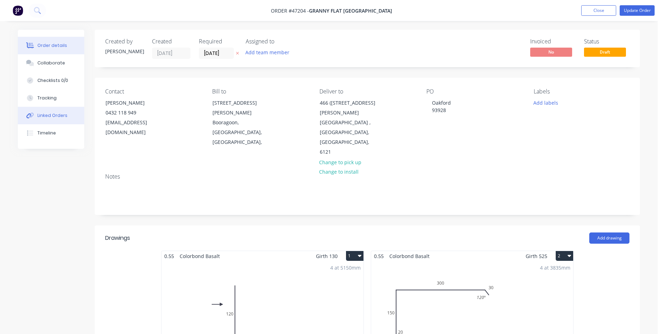
click at [64, 112] on button "Linked Orders" at bounding box center [51, 115] width 66 height 17
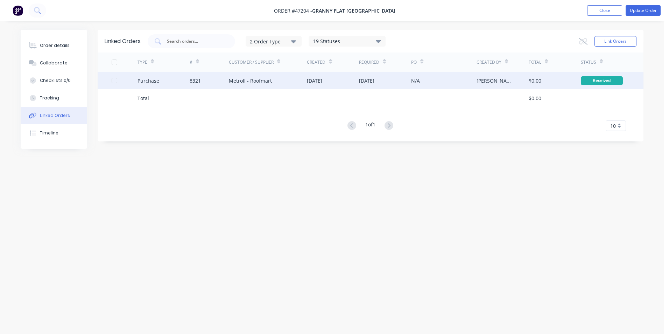
click at [195, 83] on div "8321" at bounding box center [195, 80] width 11 height 7
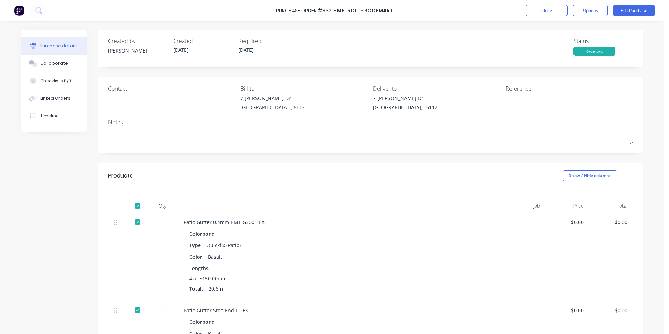
click at [136, 206] on div at bounding box center [137, 206] width 14 height 14
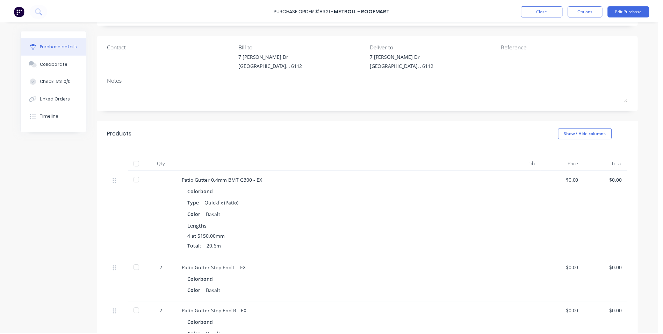
scroll to position [105, 0]
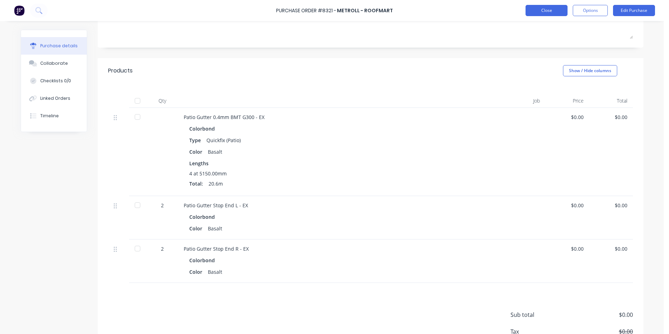
click at [537, 13] on button "Close" at bounding box center [546, 10] width 42 height 11
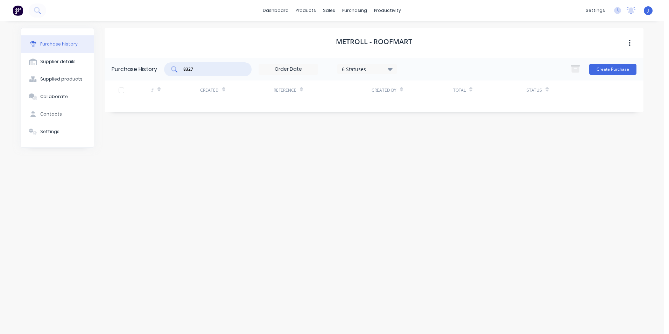
drag, startPoint x: 205, startPoint y: 69, endPoint x: 166, endPoint y: 69, distance: 38.1
click at [166, 69] on div "8327" at bounding box center [207, 69] width 87 height 14
type input "8312"
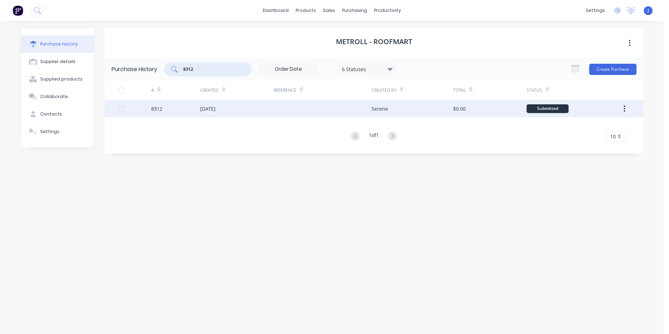
click at [191, 113] on div "8312" at bounding box center [175, 108] width 49 height 17
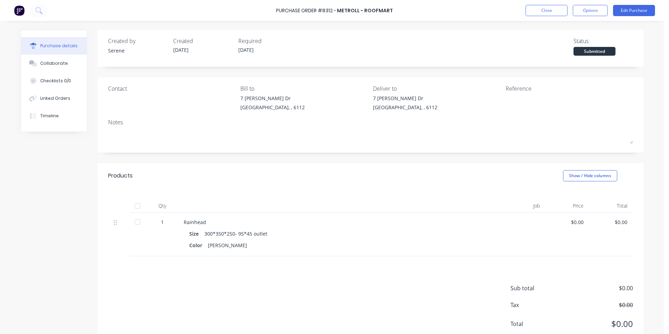
click at [133, 204] on div at bounding box center [137, 206] width 14 height 14
click at [61, 99] on div "Linked Orders" at bounding box center [55, 98] width 30 height 6
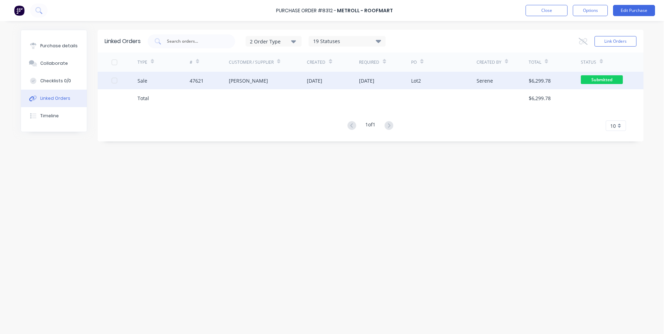
click at [174, 88] on div "Sale" at bounding box center [163, 80] width 52 height 17
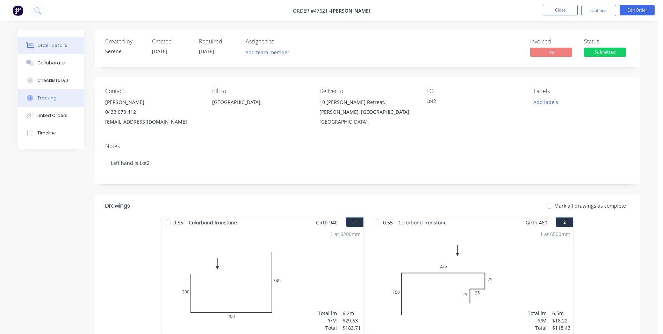
click at [59, 96] on button "Tracking" at bounding box center [51, 97] width 66 height 17
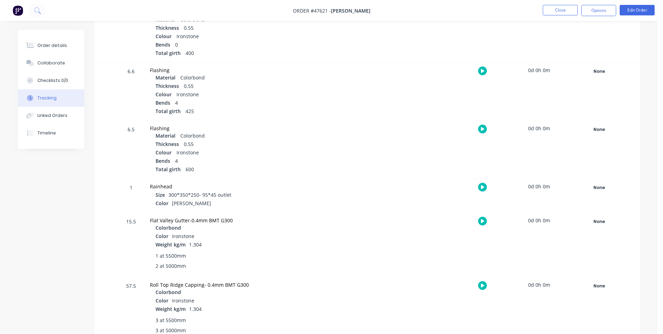
scroll to position [286, 0]
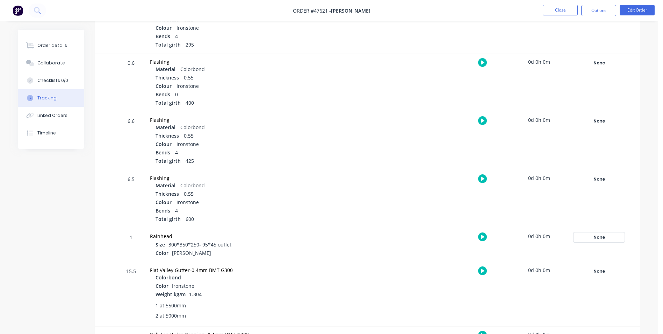
click at [602, 240] on div "None" at bounding box center [599, 237] width 50 height 9
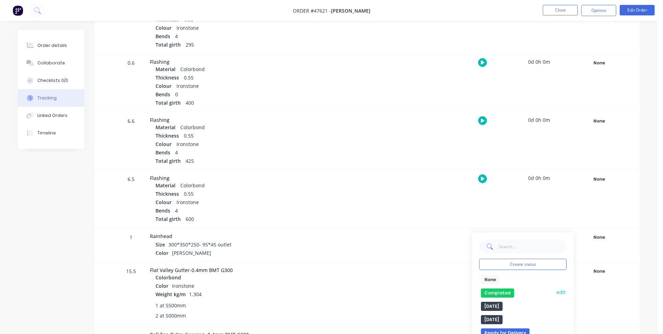
click at [502, 293] on button "Completed" at bounding box center [497, 292] width 33 height 9
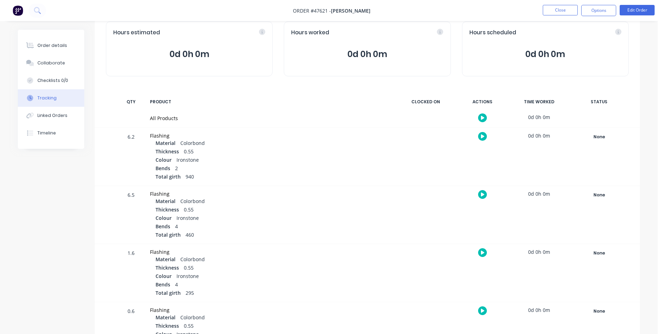
scroll to position [0, 0]
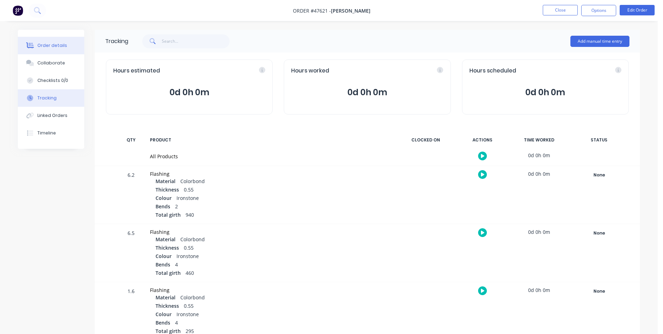
click at [56, 41] on button "Order details" at bounding box center [51, 45] width 66 height 17
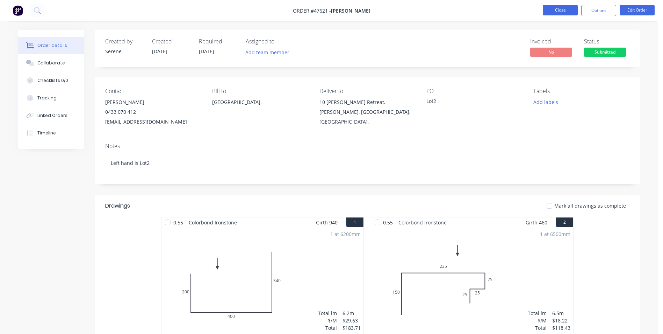
click at [565, 14] on button "Close" at bounding box center [560, 10] width 35 height 10
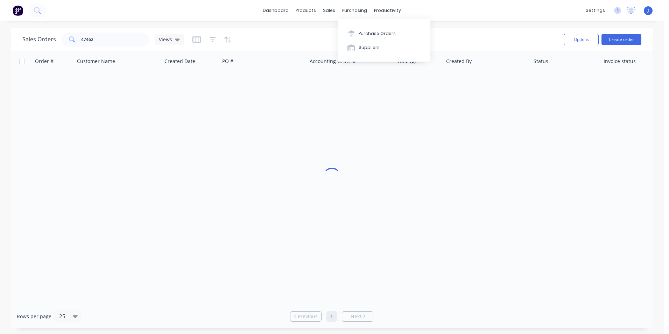
click at [360, 22] on div "Purchase Orders Suppliers" at bounding box center [383, 40] width 93 height 42
click at [360, 29] on button "Purchase Orders" at bounding box center [383, 33] width 93 height 14
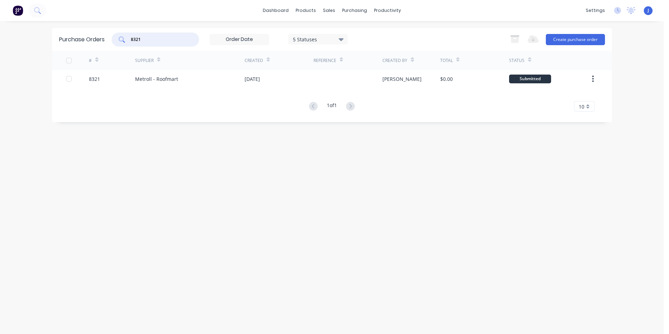
drag, startPoint x: 155, startPoint y: 37, endPoint x: 107, endPoint y: 43, distance: 48.3
click at [107, 43] on div "Purchase Orders 8321 5 Statuses 5 Statuses Export to Excel (XLSX) Create purcha…" at bounding box center [331, 39] width 559 height 23
type input "8307"
click at [155, 76] on div "Metroll - Roofmart" at bounding box center [156, 78] width 43 height 7
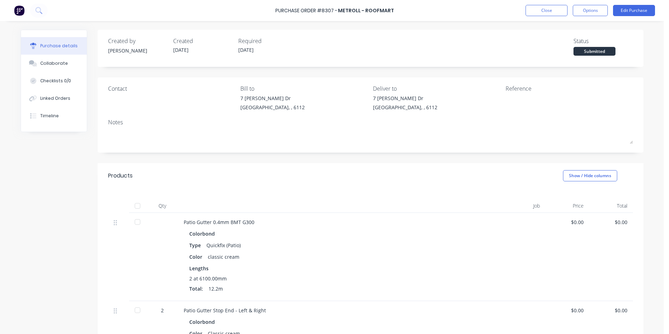
click at [137, 207] on div at bounding box center [137, 206] width 14 height 14
click at [63, 95] on button "Linked Orders" at bounding box center [54, 98] width 66 height 17
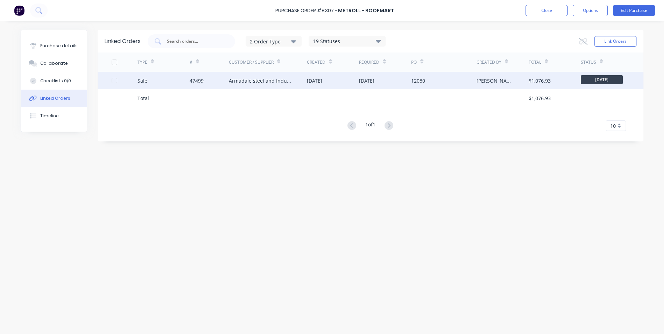
click at [197, 79] on div "47499" at bounding box center [197, 80] width 14 height 7
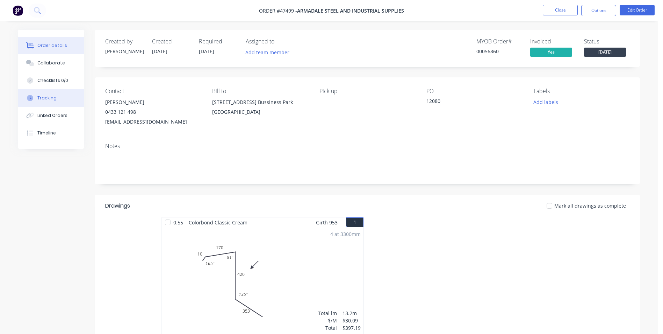
click at [35, 93] on button "Tracking" at bounding box center [51, 97] width 66 height 17
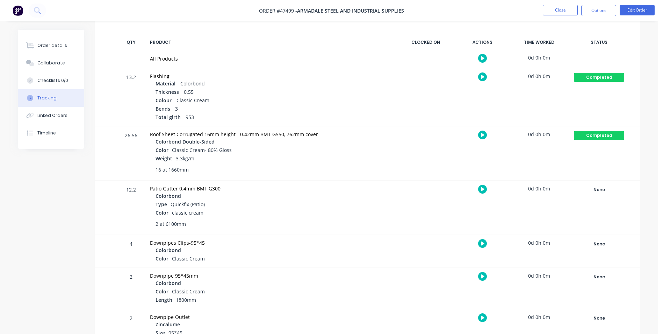
scroll to position [105, 0]
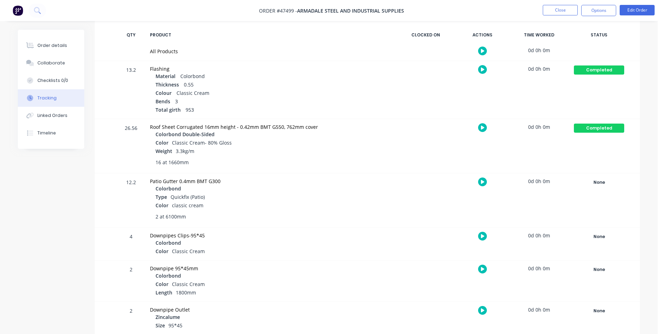
click at [604, 188] on div "None Create status None edit Completed edit Friday Monday Ready for Delivery Re…" at bounding box center [599, 200] width 59 height 54
click at [603, 185] on div "None" at bounding box center [599, 182] width 50 height 9
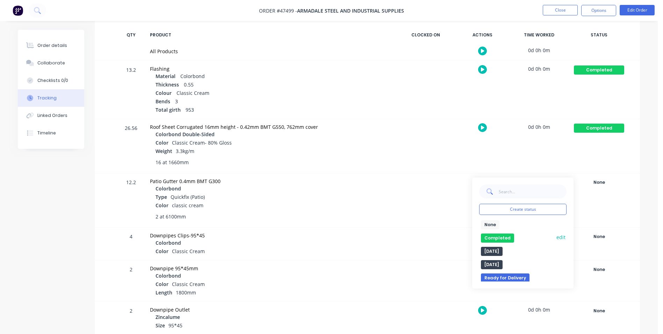
click at [485, 239] on button "Completed" at bounding box center [497, 237] width 33 height 9
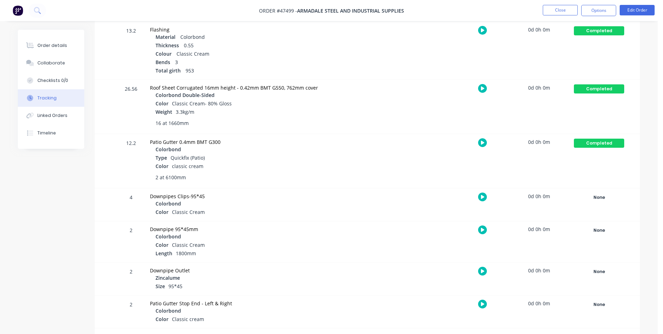
scroll to position [145, 0]
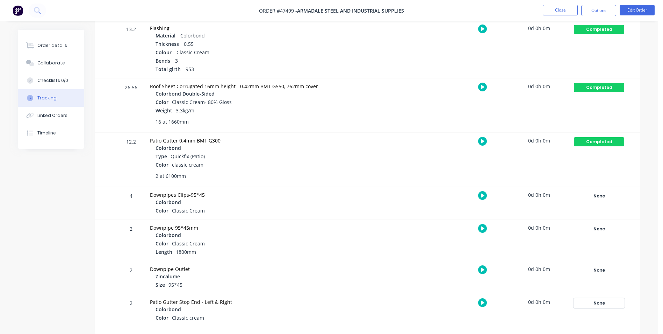
click at [587, 302] on div "None" at bounding box center [599, 302] width 50 height 9
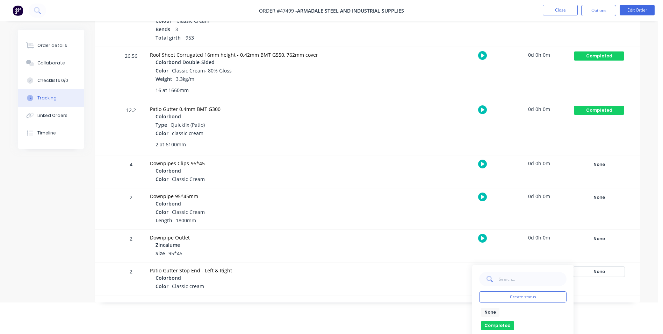
scroll to position [215, 0]
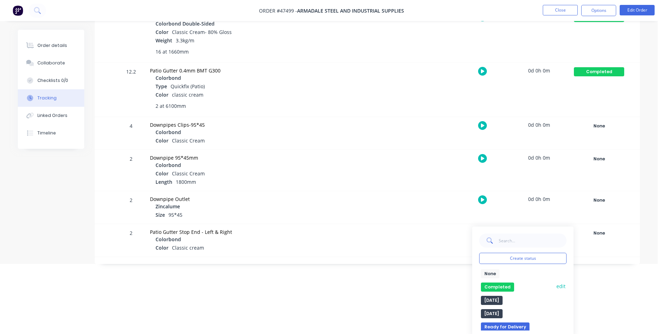
click at [505, 286] on button "Completed" at bounding box center [497, 286] width 33 height 9
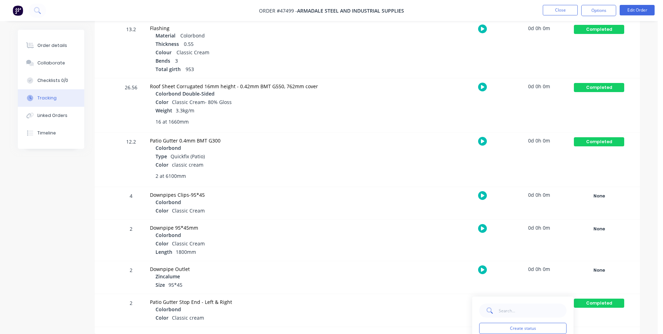
click at [339, 302] on html "Order #47499 - Armadale steel and Industrial Supplies Close Options Edit Order …" at bounding box center [331, 94] width 663 height 479
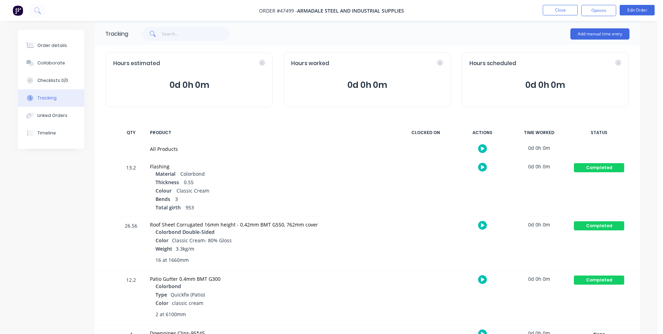
scroll to position [0, 0]
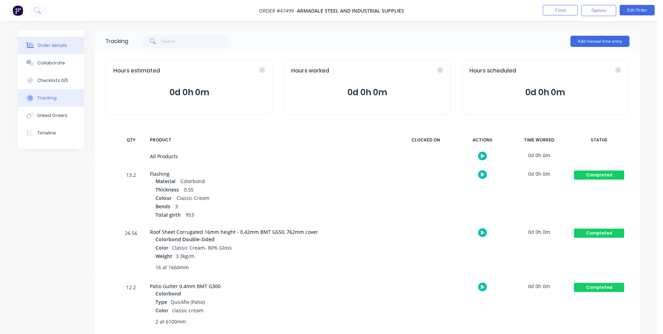
click at [66, 50] on button "Order details" at bounding box center [51, 45] width 66 height 17
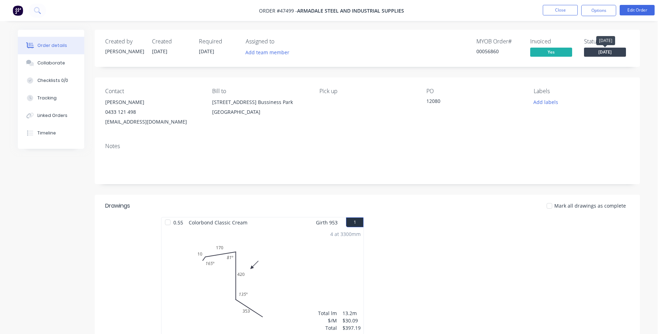
click at [611, 48] on span "[DATE]" at bounding box center [605, 52] width 42 height 9
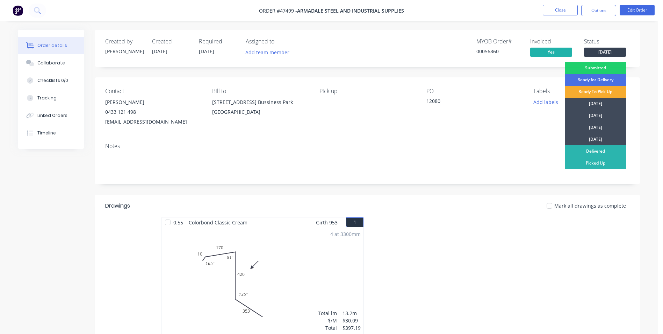
click at [604, 93] on div "Ready To Pick Up" at bounding box center [595, 92] width 61 height 12
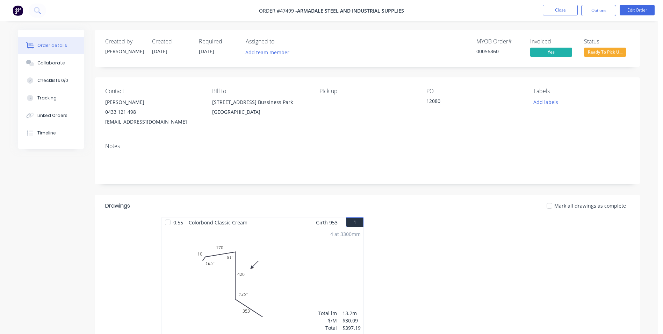
click at [599, 104] on div "Add labels" at bounding box center [582, 101] width 96 height 9
click at [560, 10] on button "Close" at bounding box center [560, 10] width 35 height 10
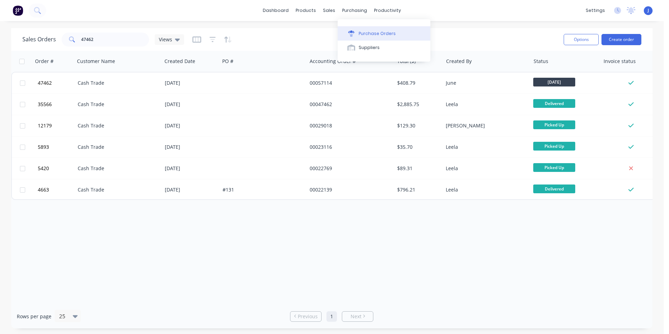
click at [355, 28] on button "Purchase Orders" at bounding box center [383, 33] width 93 height 14
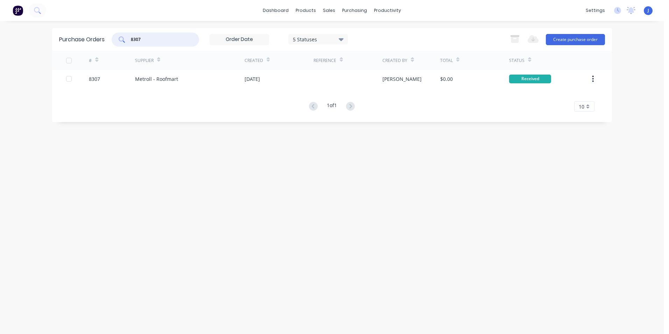
click at [165, 38] on input "8307" at bounding box center [159, 39] width 58 height 7
drag, startPoint x: 165, startPoint y: 38, endPoint x: 99, endPoint y: 51, distance: 67.5
click at [48, 59] on div "dashboard products sales purchasing productivity dashboard products Product Cat…" at bounding box center [331, 167] width 663 height 334
type input "8329"
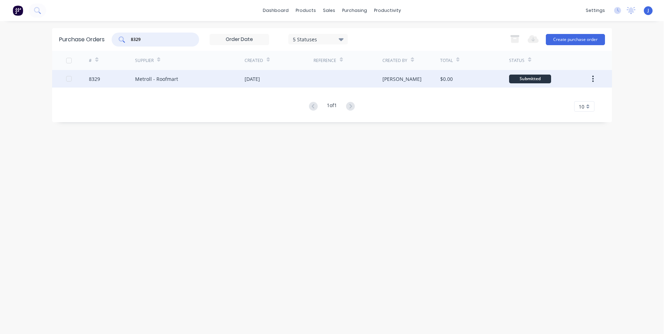
click at [176, 77] on div "Metroll - Roofmart" at bounding box center [156, 78] width 43 height 7
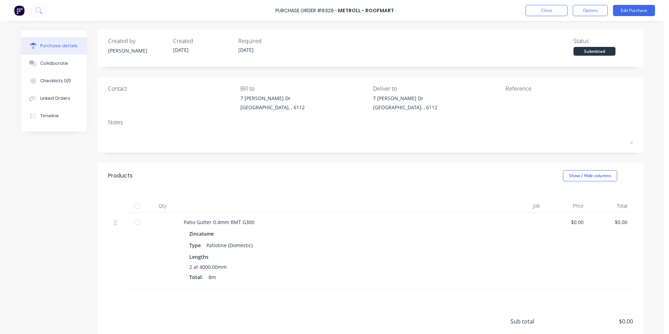
click at [134, 205] on div at bounding box center [137, 206] width 14 height 14
click at [67, 100] on button "Linked Orders" at bounding box center [54, 98] width 66 height 17
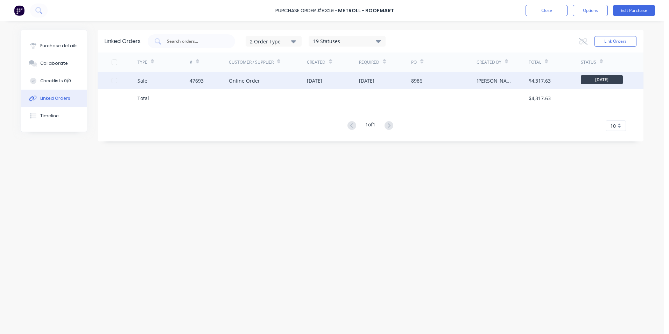
click at [256, 85] on div "Online Order" at bounding box center [268, 80] width 78 height 17
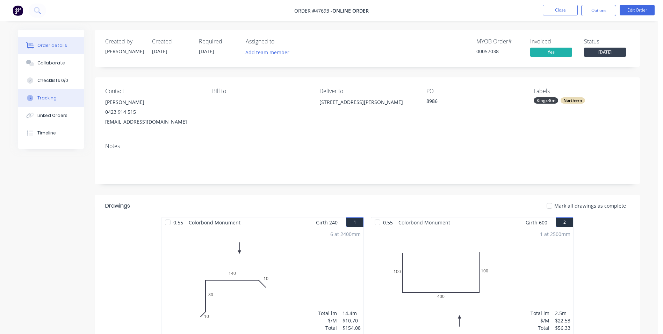
click at [49, 98] on div "Tracking" at bounding box center [46, 98] width 19 height 6
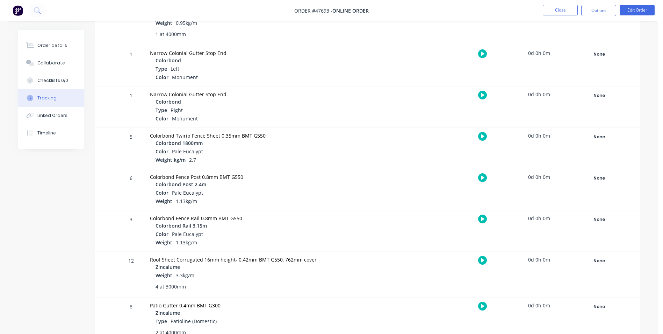
scroll to position [980, 0]
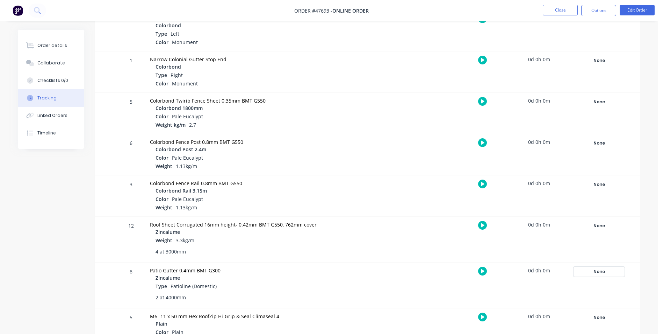
click at [600, 272] on div "None" at bounding box center [599, 271] width 50 height 9
click at [502, 326] on button "Completed" at bounding box center [497, 326] width 33 height 9
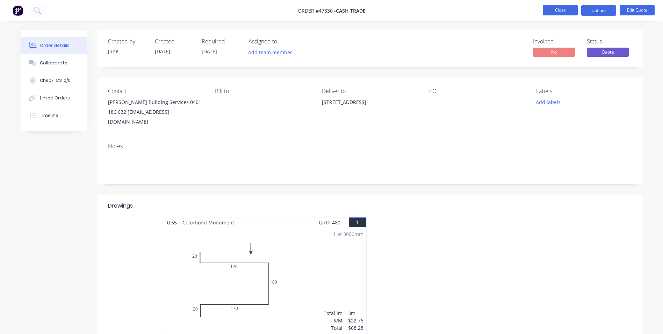
click at [551, 12] on button "Close" at bounding box center [560, 10] width 35 height 10
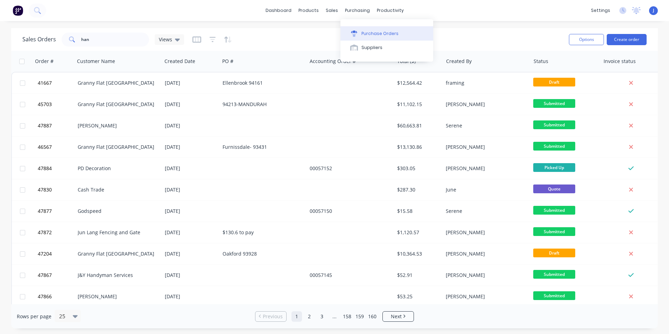
click at [365, 33] on div "Purchase Orders" at bounding box center [379, 33] width 37 height 6
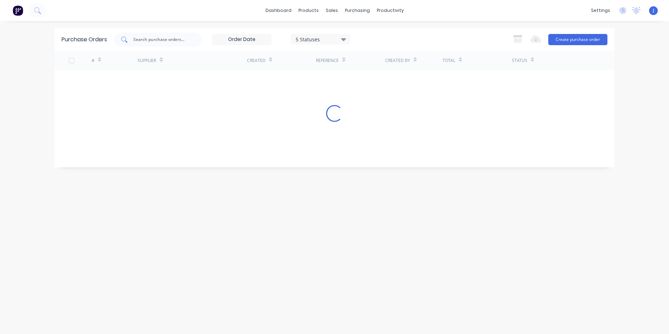
click at [162, 40] on input "text" at bounding box center [162, 39] width 58 height 7
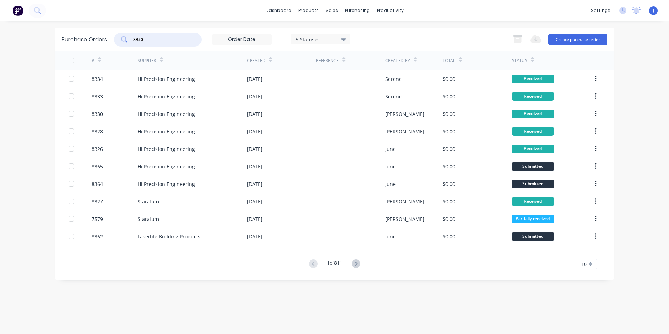
type input "8350"
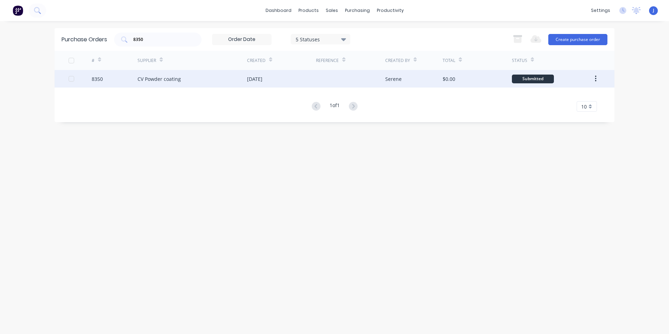
click at [179, 72] on div "CV Powder coating" at bounding box center [191, 78] width 109 height 17
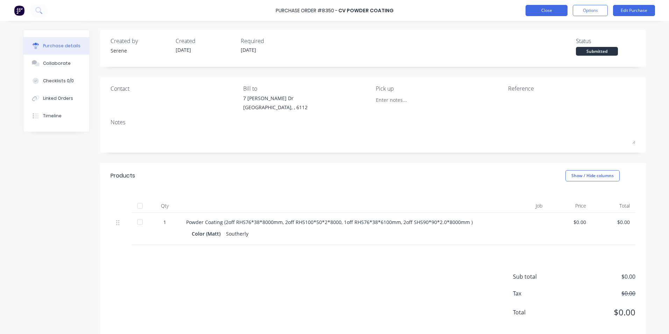
click at [540, 14] on button "Close" at bounding box center [546, 10] width 42 height 11
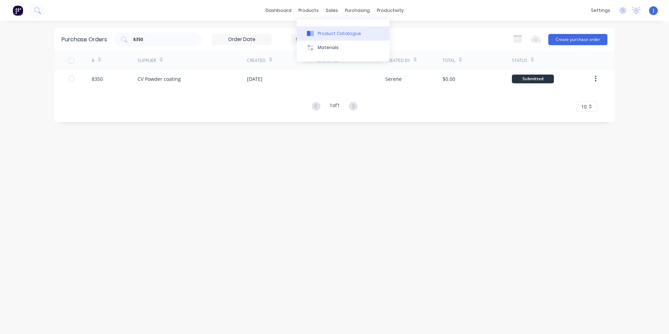
click at [313, 31] on icon at bounding box center [311, 34] width 3 height 6
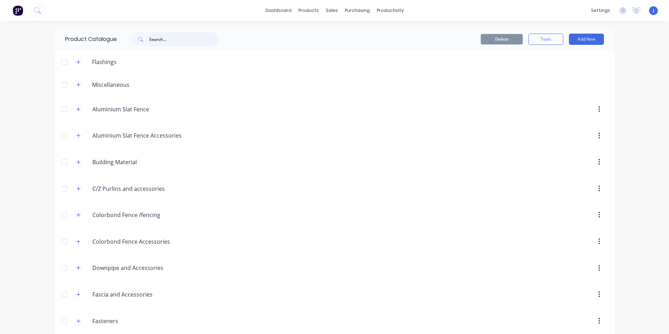
click at [177, 41] on input "text" at bounding box center [183, 39] width 69 height 14
type input "rhs"
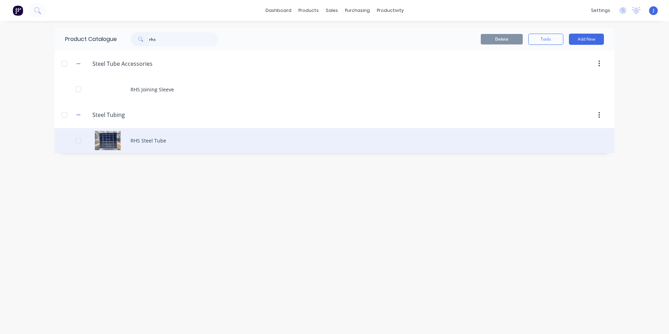
click at [162, 136] on div "RHS Steel Tube" at bounding box center [334, 140] width 559 height 25
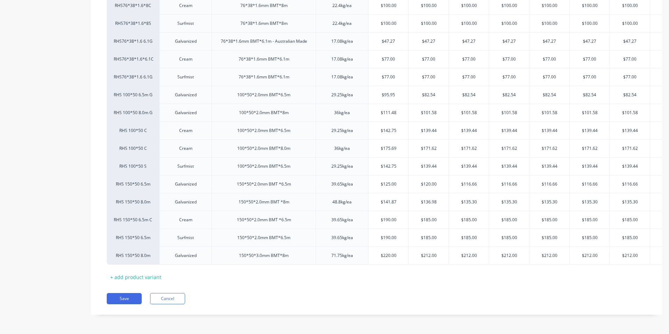
scroll to position [214, 0]
click at [154, 307] on div "Pricing Buying Selling Tracking MYOB Item # Color Size Weight Price (A) Price (…" at bounding box center [376, 121] width 571 height 386
click at [167, 300] on button "Cancel" at bounding box center [167, 298] width 35 height 11
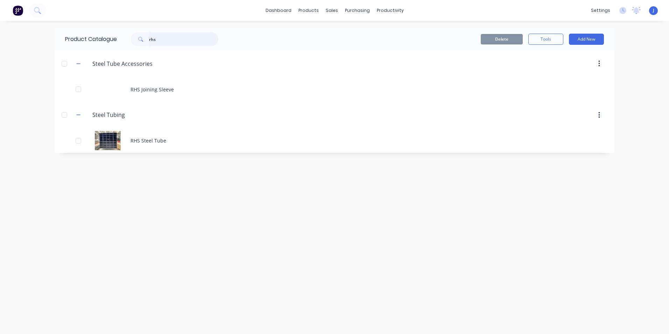
drag, startPoint x: 174, startPoint y: 37, endPoint x: 122, endPoint y: 38, distance: 51.8
click at [122, 38] on div "rhs" at bounding box center [173, 39] width 112 height 14
type input "shs"
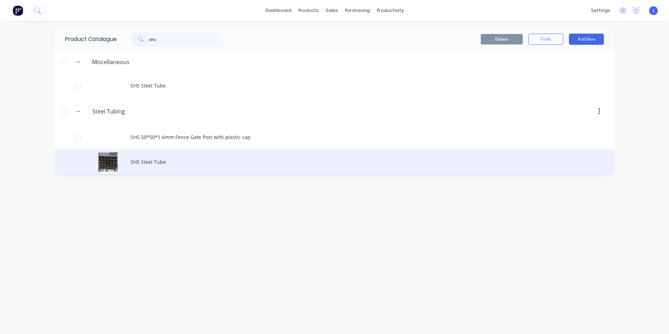
click at [186, 159] on div "SHS Steel Tube" at bounding box center [334, 161] width 559 height 25
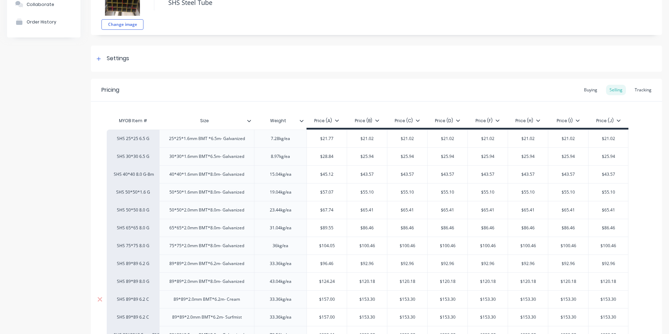
scroll to position [70, 0]
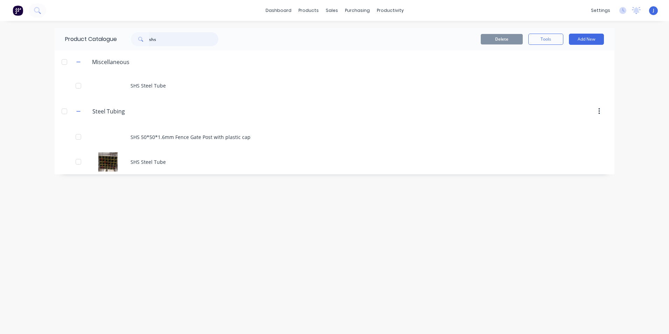
drag, startPoint x: 178, startPoint y: 37, endPoint x: 138, endPoint y: 34, distance: 39.6
click at [138, 34] on div "shs" at bounding box center [174, 39] width 87 height 14
type input "rhs"
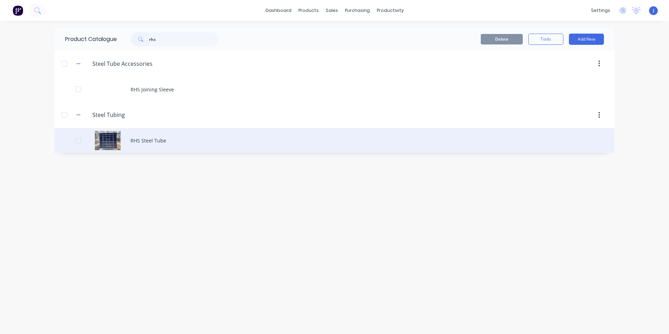
click at [156, 140] on div "RHS Steel Tube" at bounding box center [334, 140] width 559 height 25
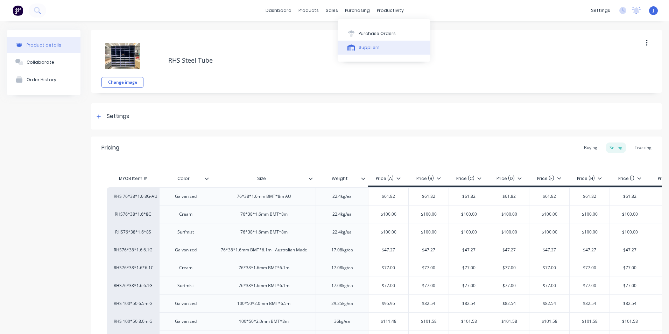
click at [379, 50] on button "Suppliers" at bounding box center [383, 48] width 93 height 14
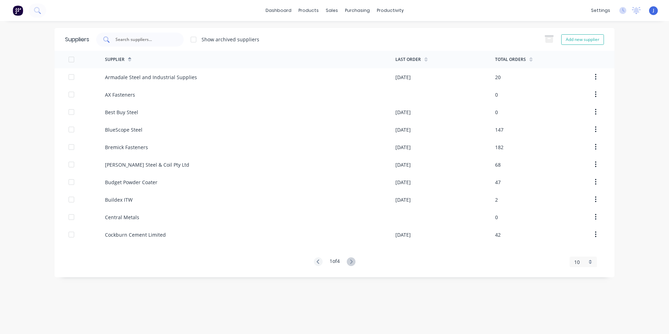
click at [155, 43] on input "text" at bounding box center [144, 39] width 58 height 7
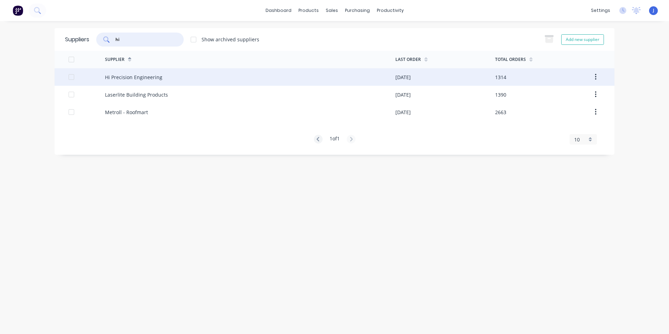
type input "hi"
click at [194, 82] on div "Hi Precision Engineering" at bounding box center [250, 76] width 290 height 17
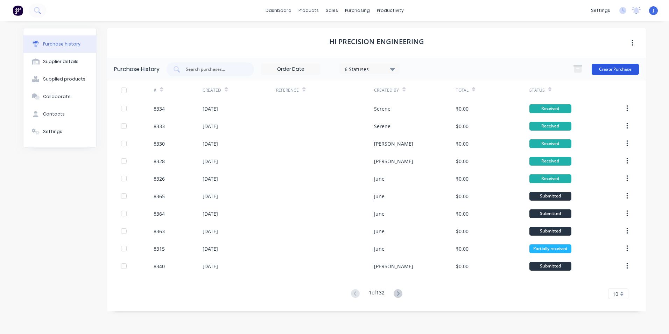
click at [609, 70] on button "Create Purchase" at bounding box center [614, 69] width 47 height 11
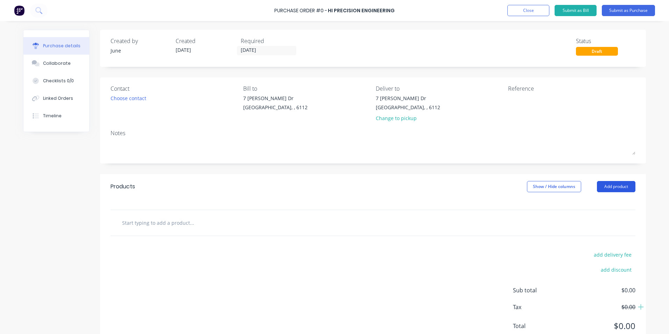
click at [623, 186] on button "Add product" at bounding box center [616, 186] width 38 height 11
click at [609, 206] on div "Product catalogue" at bounding box center [602, 204] width 54 height 10
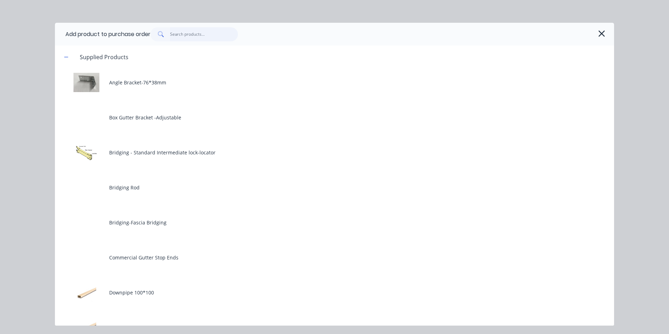
click at [214, 33] on input "text" at bounding box center [204, 34] width 68 height 14
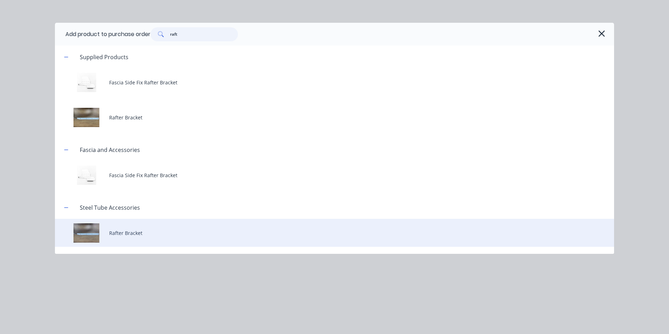
type input "raft"
click at [152, 231] on div "Rafter Bracket" at bounding box center [334, 233] width 559 height 28
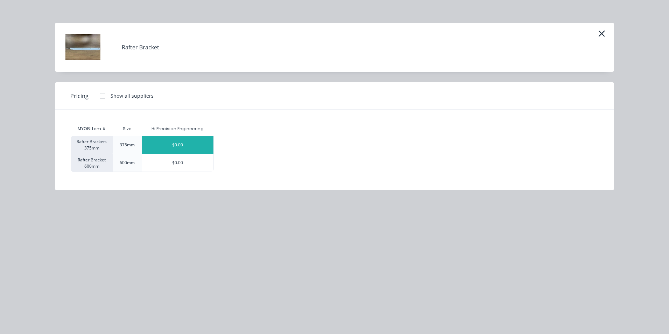
click at [191, 142] on div "$0.00" at bounding box center [177, 144] width 71 height 17
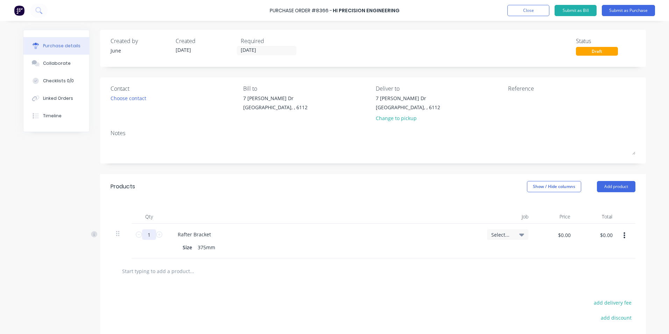
click at [153, 233] on input "1" at bounding box center [149, 234] width 14 height 10
type input "30"
click at [234, 201] on div "Qty Job Price Total 30 30 Rafter Bracket Size 375mm Select... $0.00 $0.00 $0.00…" at bounding box center [372, 228] width 545 height 59
click at [402, 123] on div "[STREET_ADDRESS][PERSON_NAME][PERSON_NAME] Change to pickup" at bounding box center [408, 109] width 64 height 31
click at [402, 121] on div "Change to pickup" at bounding box center [408, 117] width 64 height 7
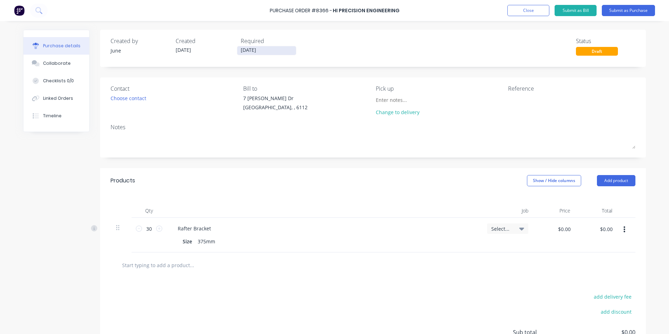
click at [263, 52] on input "[DATE]" at bounding box center [266, 50] width 59 height 9
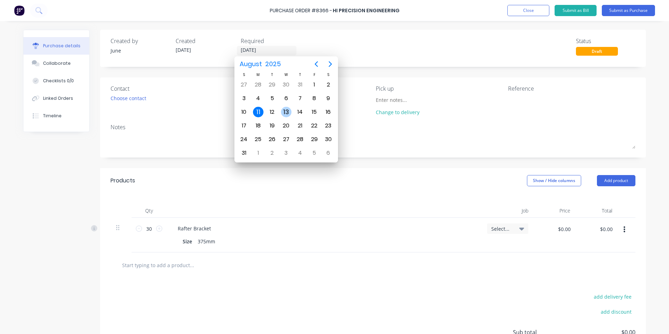
click at [282, 110] on div "13" at bounding box center [286, 112] width 10 height 10
type input "[DATE]"
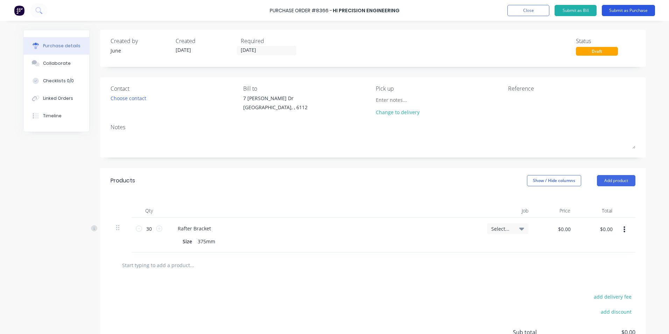
click at [644, 10] on button "Submit as Purchase" at bounding box center [627, 10] width 53 height 11
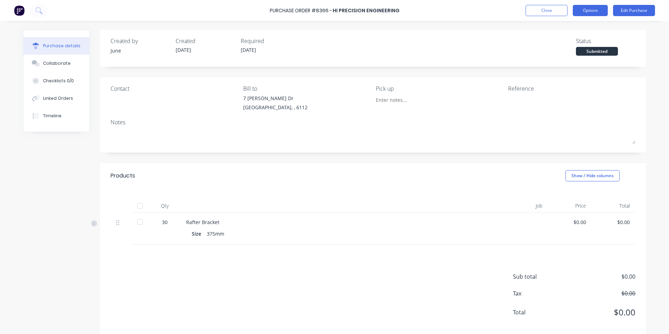
click at [592, 12] on button "Options" at bounding box center [589, 10] width 35 height 11
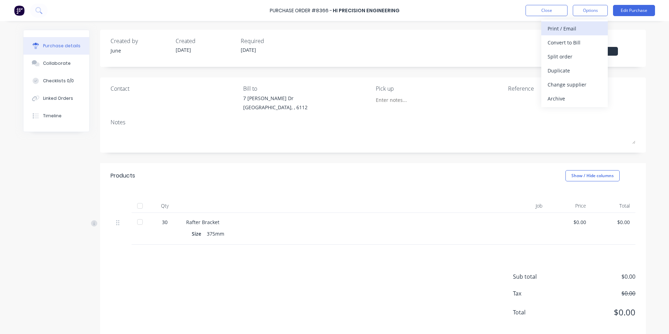
click at [575, 32] on div "Print / Email" at bounding box center [574, 28] width 54 height 10
click at [566, 55] on div "Without pricing" at bounding box center [574, 56] width 54 height 10
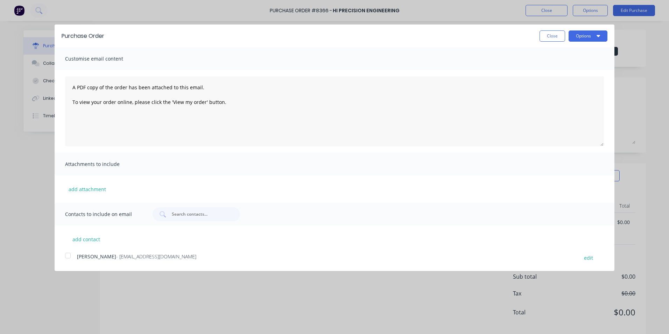
click at [68, 254] on div at bounding box center [68, 255] width 14 height 14
click at [577, 35] on button "Options" at bounding box center [587, 35] width 39 height 11
click at [571, 67] on div "Email" at bounding box center [574, 68] width 54 height 10
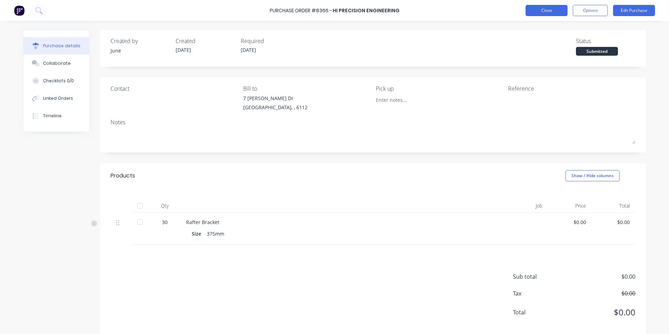
click at [540, 14] on button "Close" at bounding box center [546, 10] width 42 height 11
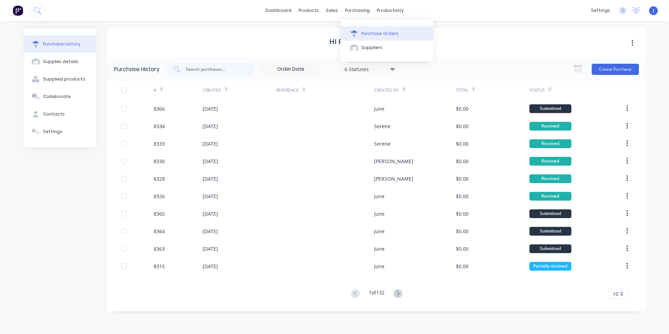
click at [370, 29] on button "Purchase Orders" at bounding box center [386, 33] width 93 height 14
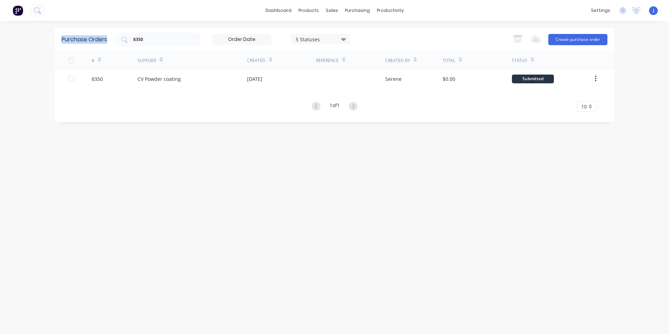
drag, startPoint x: 176, startPoint y: 45, endPoint x: 22, endPoint y: 47, distance: 153.9
click at [22, 47] on div "dashboard products sales purchasing productivity dashboard products Product Cat…" at bounding box center [334, 167] width 669 height 334
click at [156, 30] on div "Purchase Orders 8350 5 Statuses 5 Statuses Export to Excel (XLSX) Create purcha…" at bounding box center [334, 39] width 559 height 23
click at [156, 36] on input "8350" at bounding box center [162, 39] width 58 height 7
drag, startPoint x: 154, startPoint y: 37, endPoint x: 125, endPoint y: 39, distance: 28.7
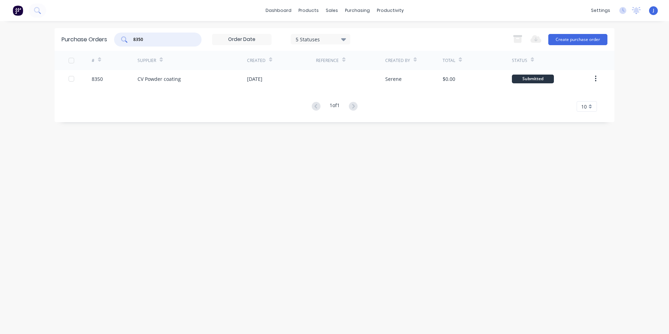
click at [125, 39] on div "8350" at bounding box center [157, 40] width 87 height 14
type input "8312"
